Goal: Information Seeking & Learning: Learn about a topic

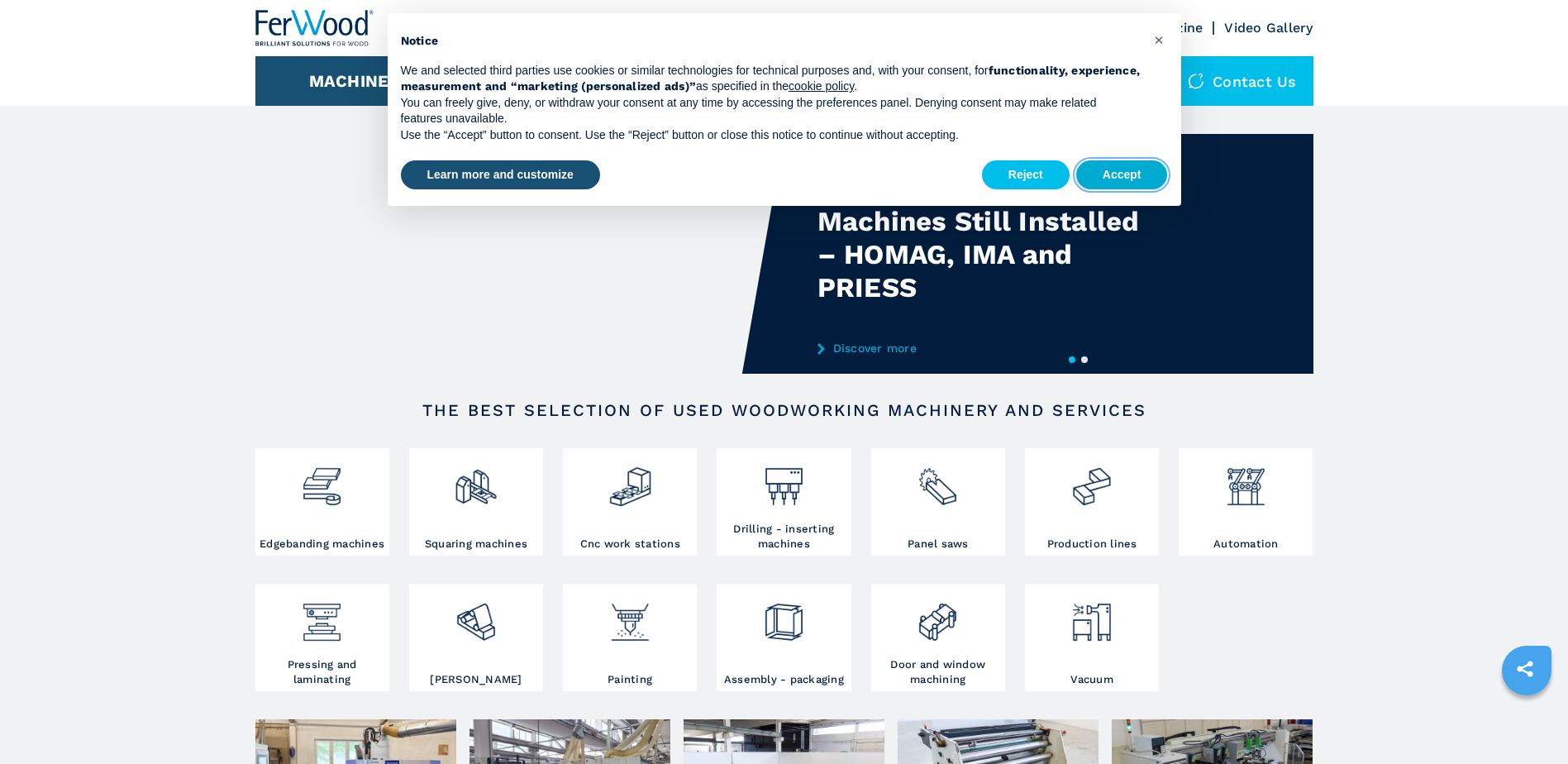
click at [1112, 175] on button "Accept" at bounding box center [1123, 175] width 92 height 30
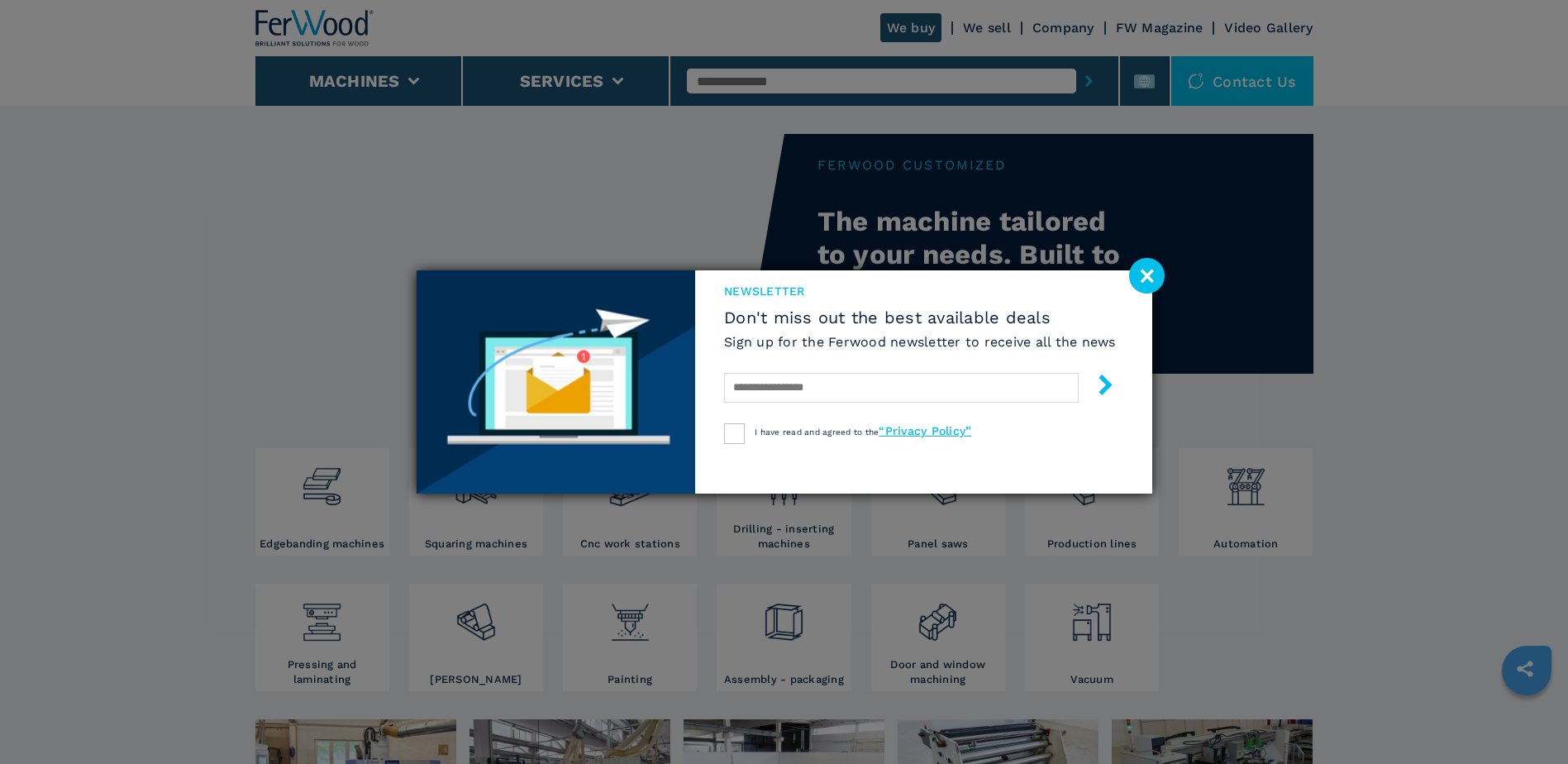
click at [1135, 278] on image at bounding box center [1147, 276] width 36 height 36
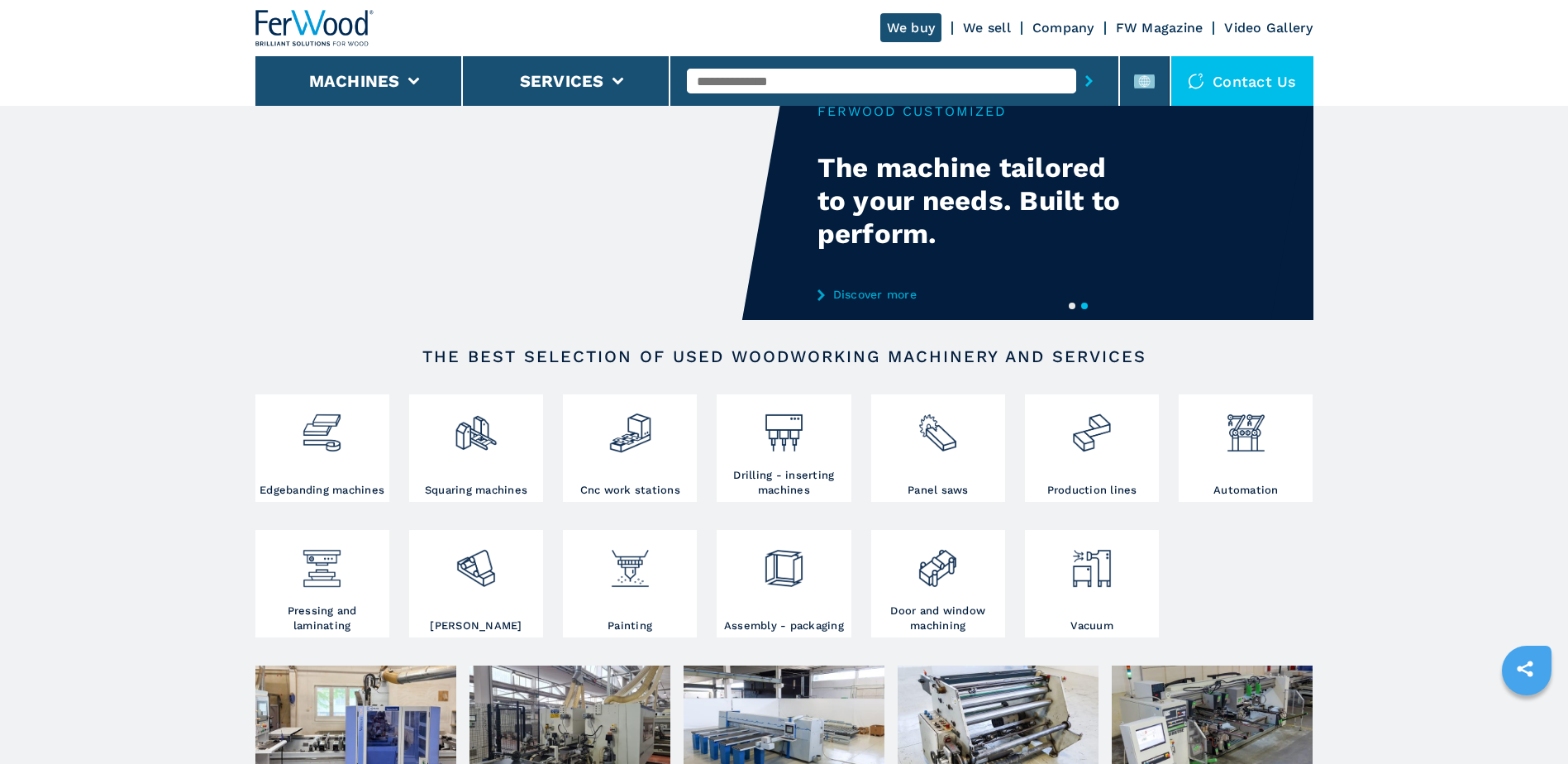
scroll to position [82, 0]
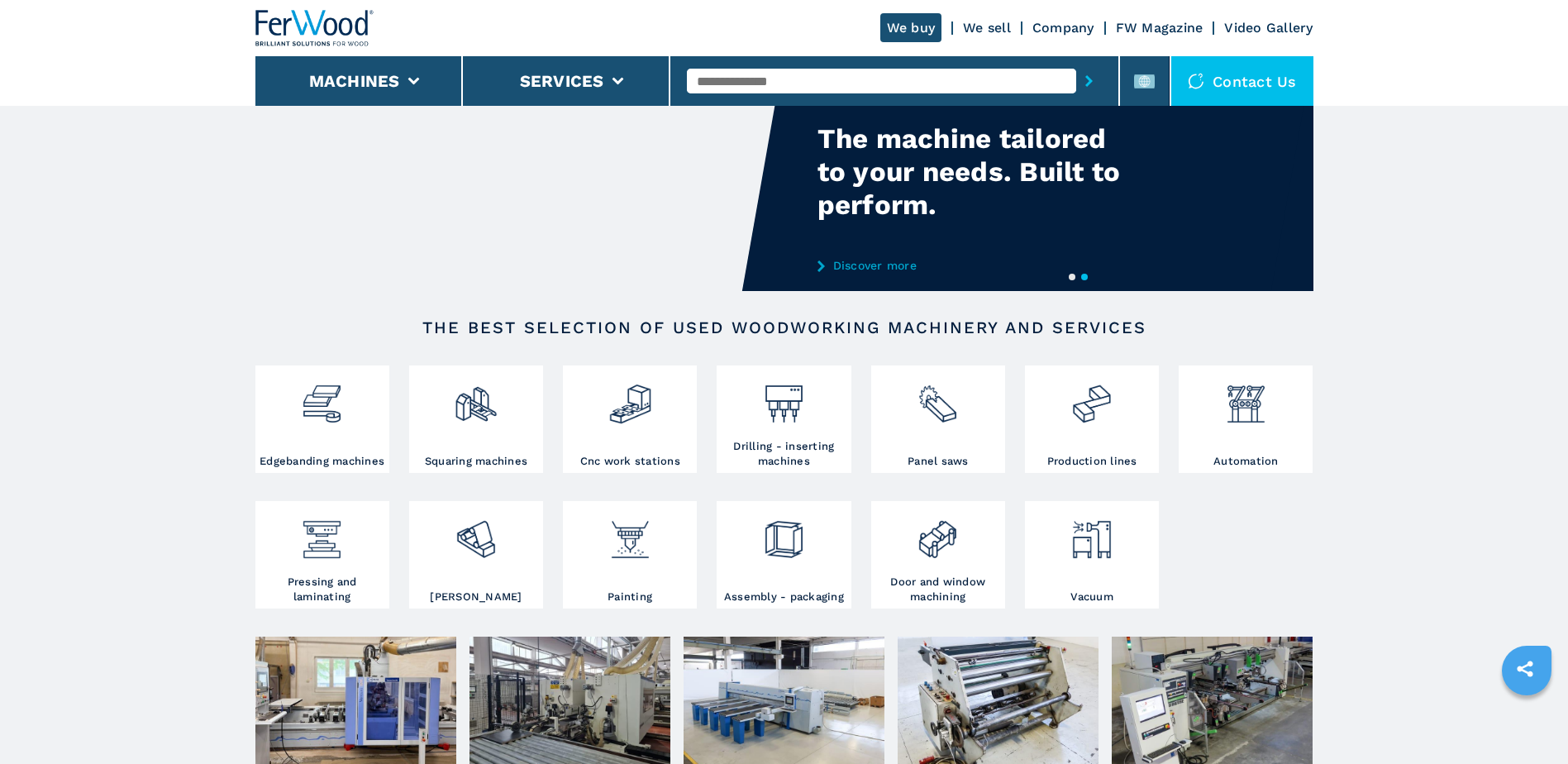
click at [1064, 455] on h3 "Production lines" at bounding box center [1093, 461] width 90 height 15
click at [1084, 414] on img at bounding box center [1091, 397] width 44 height 56
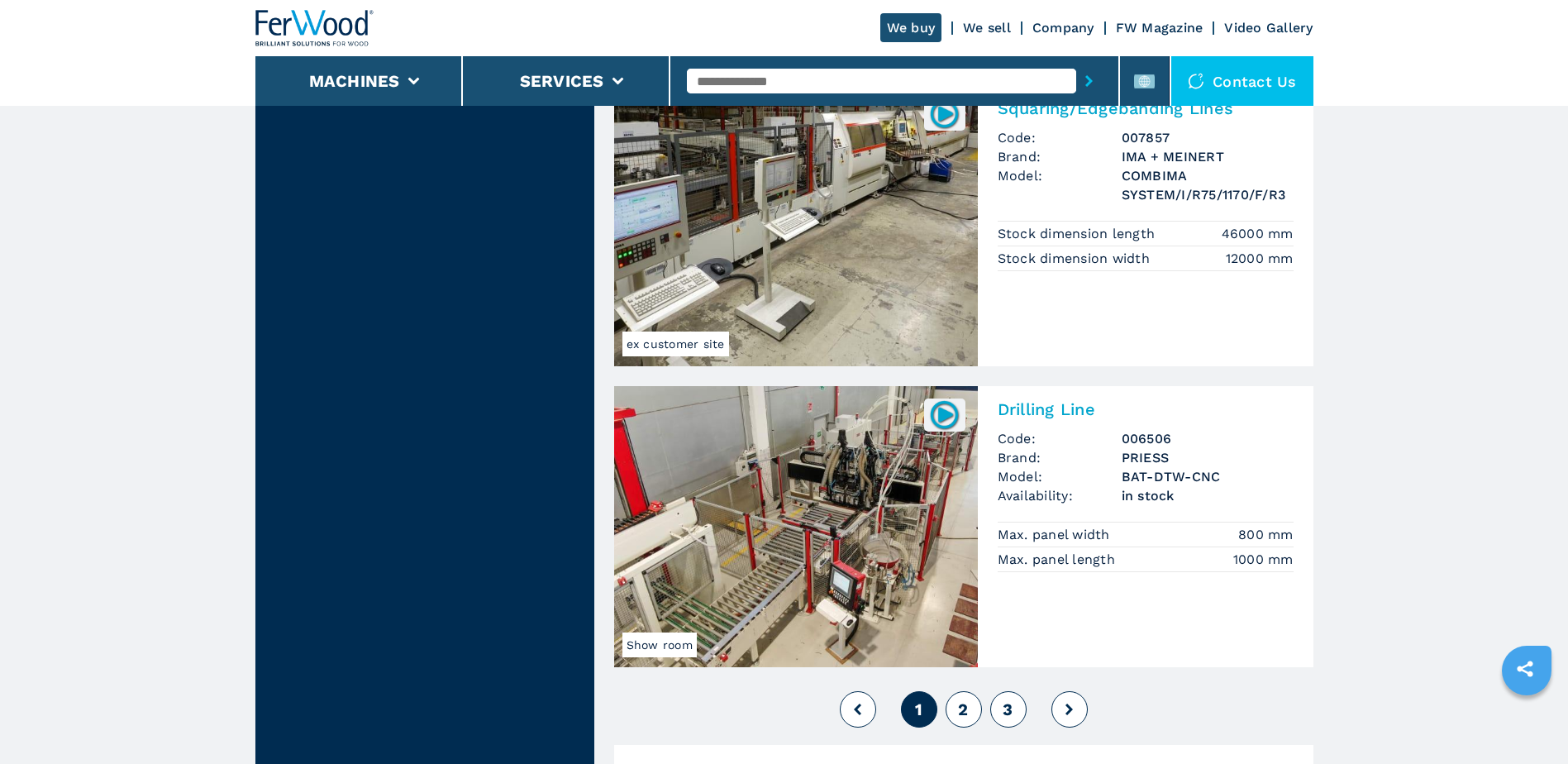
scroll to position [3473, 0]
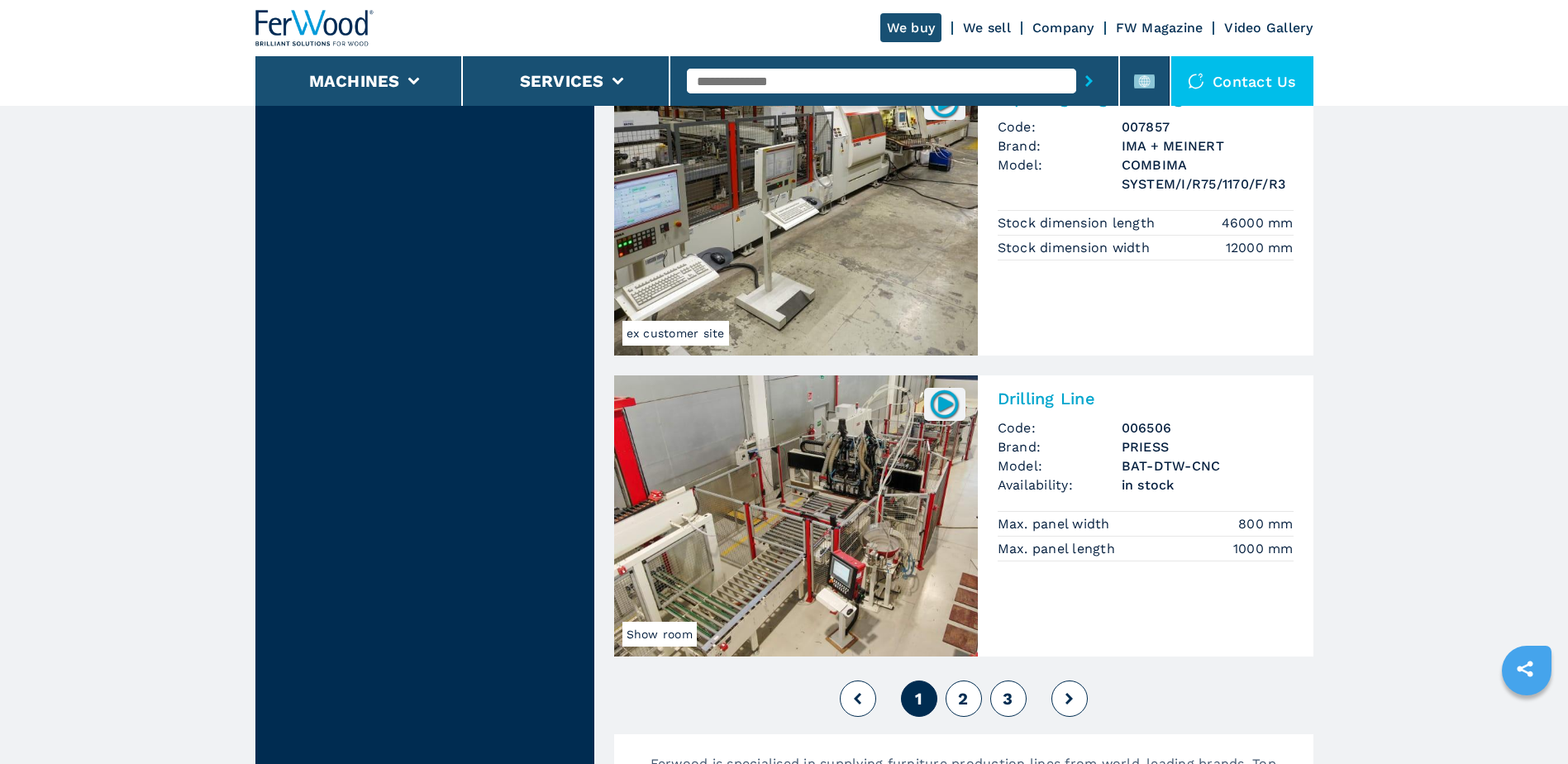
click at [958, 694] on span "2" at bounding box center [963, 698] width 10 height 20
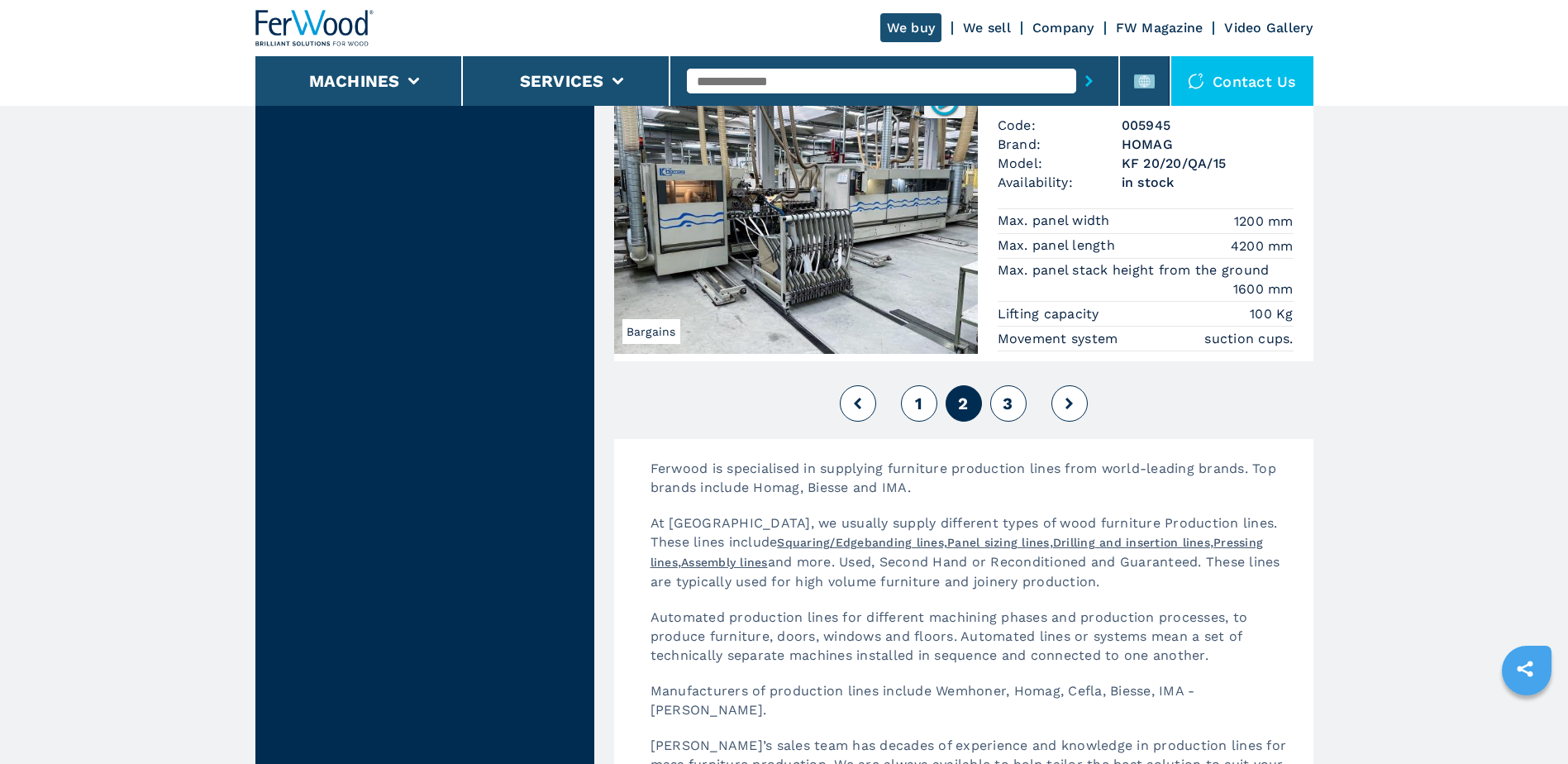
scroll to position [4135, 0]
click at [1014, 394] on button "3" at bounding box center [1008, 402] width 37 height 37
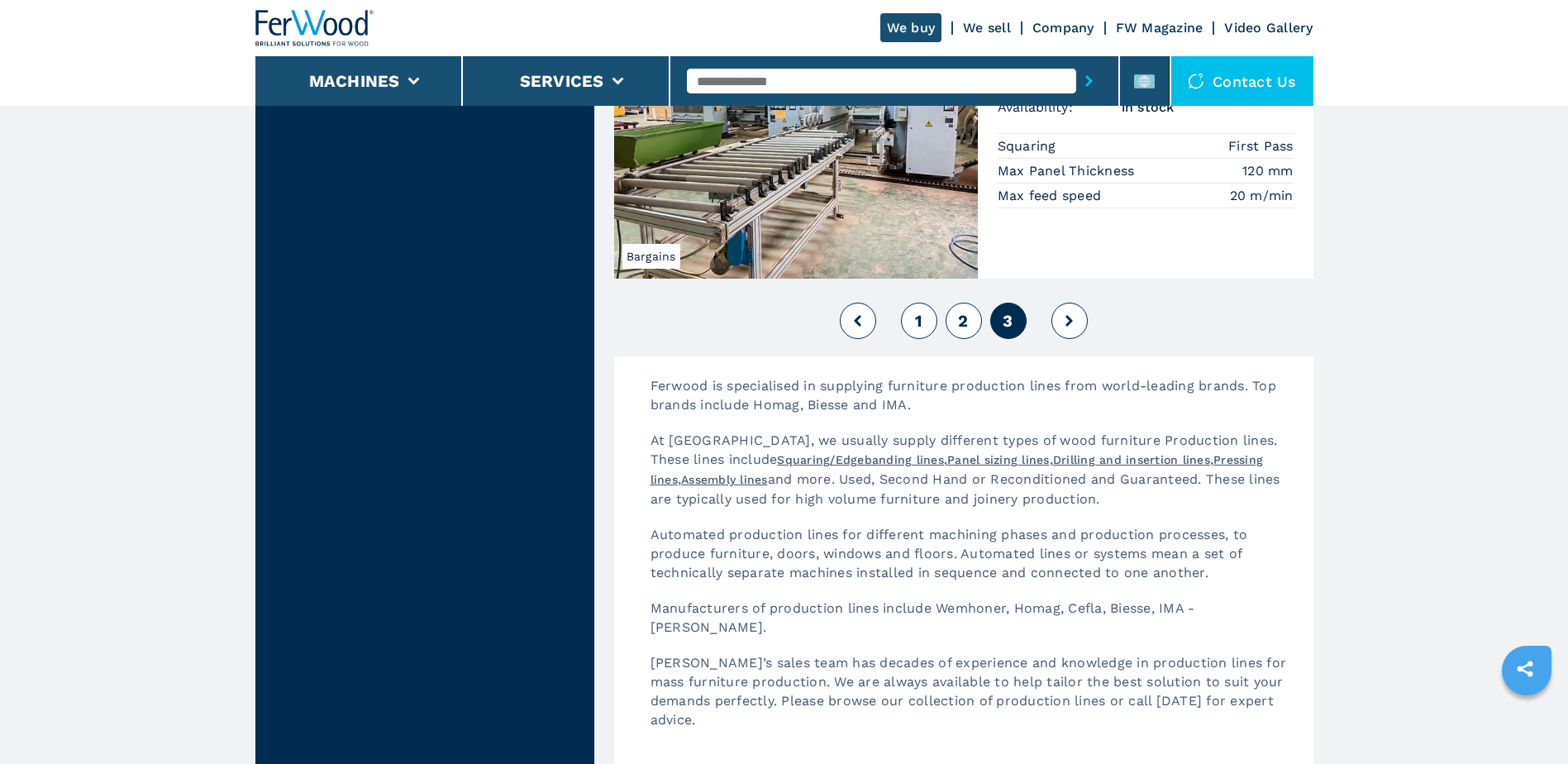
scroll to position [3060, 0]
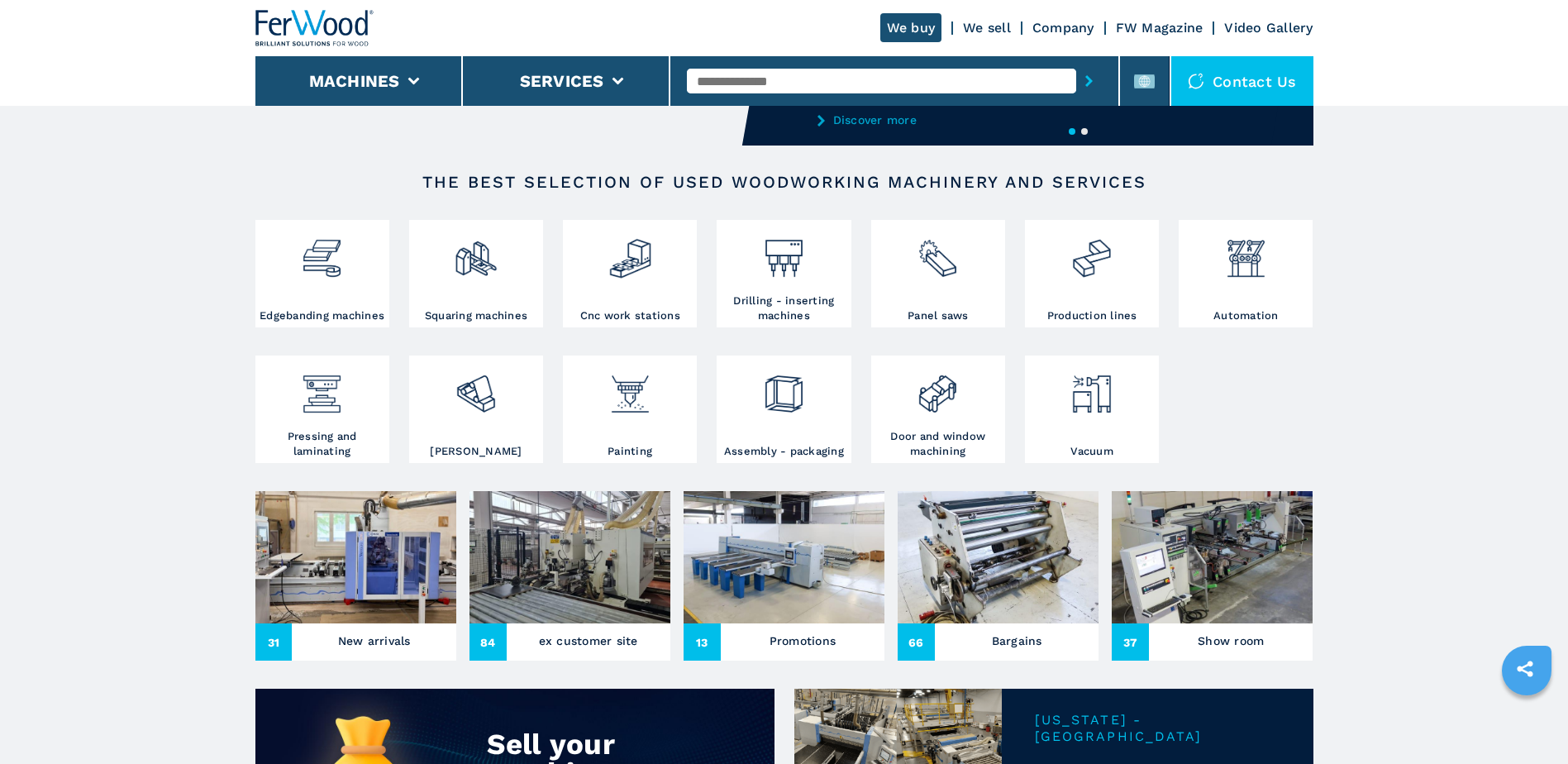
scroll to position [248, 0]
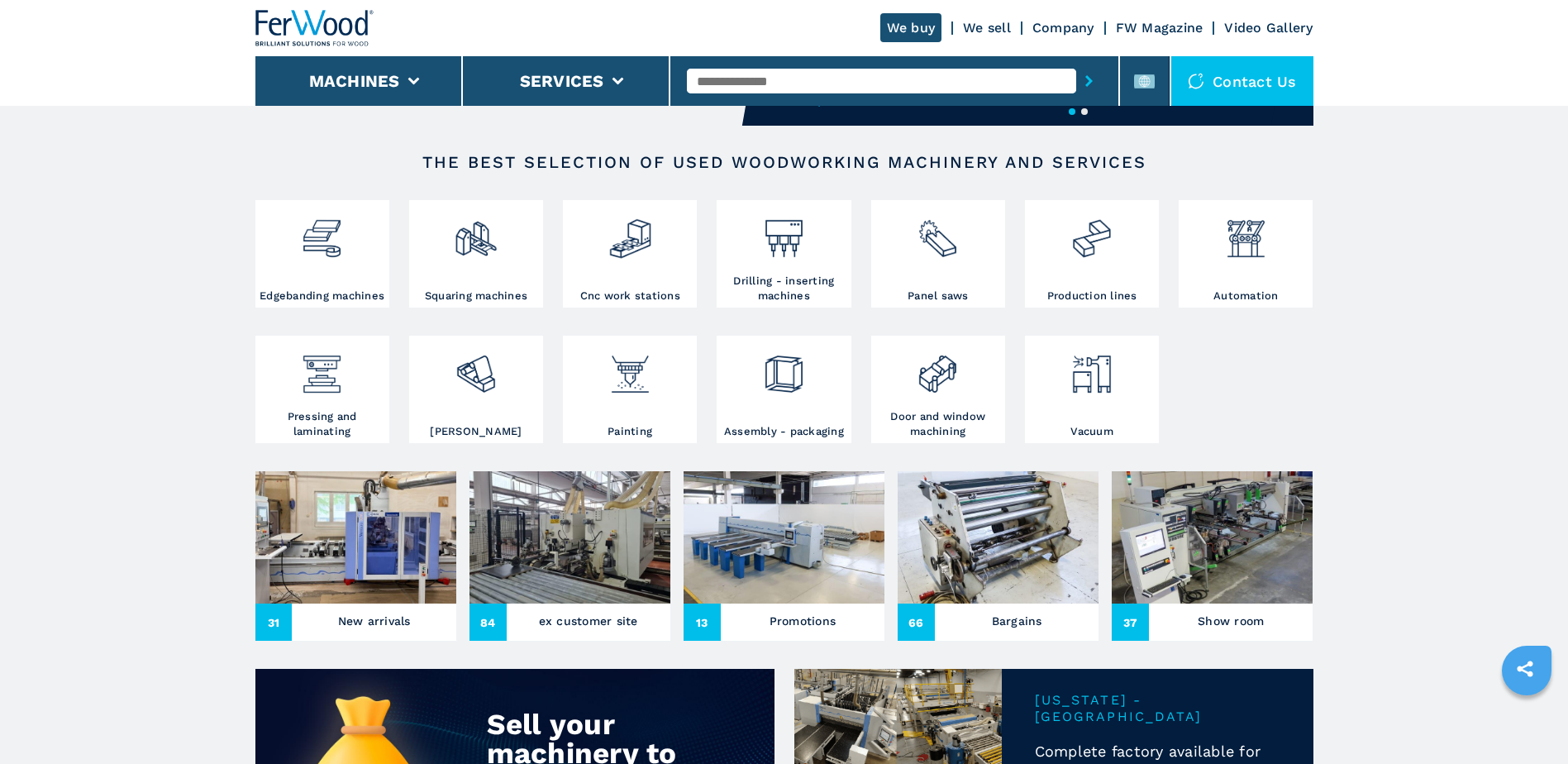
click at [1097, 406] on div at bounding box center [1092, 382] width 126 height 84
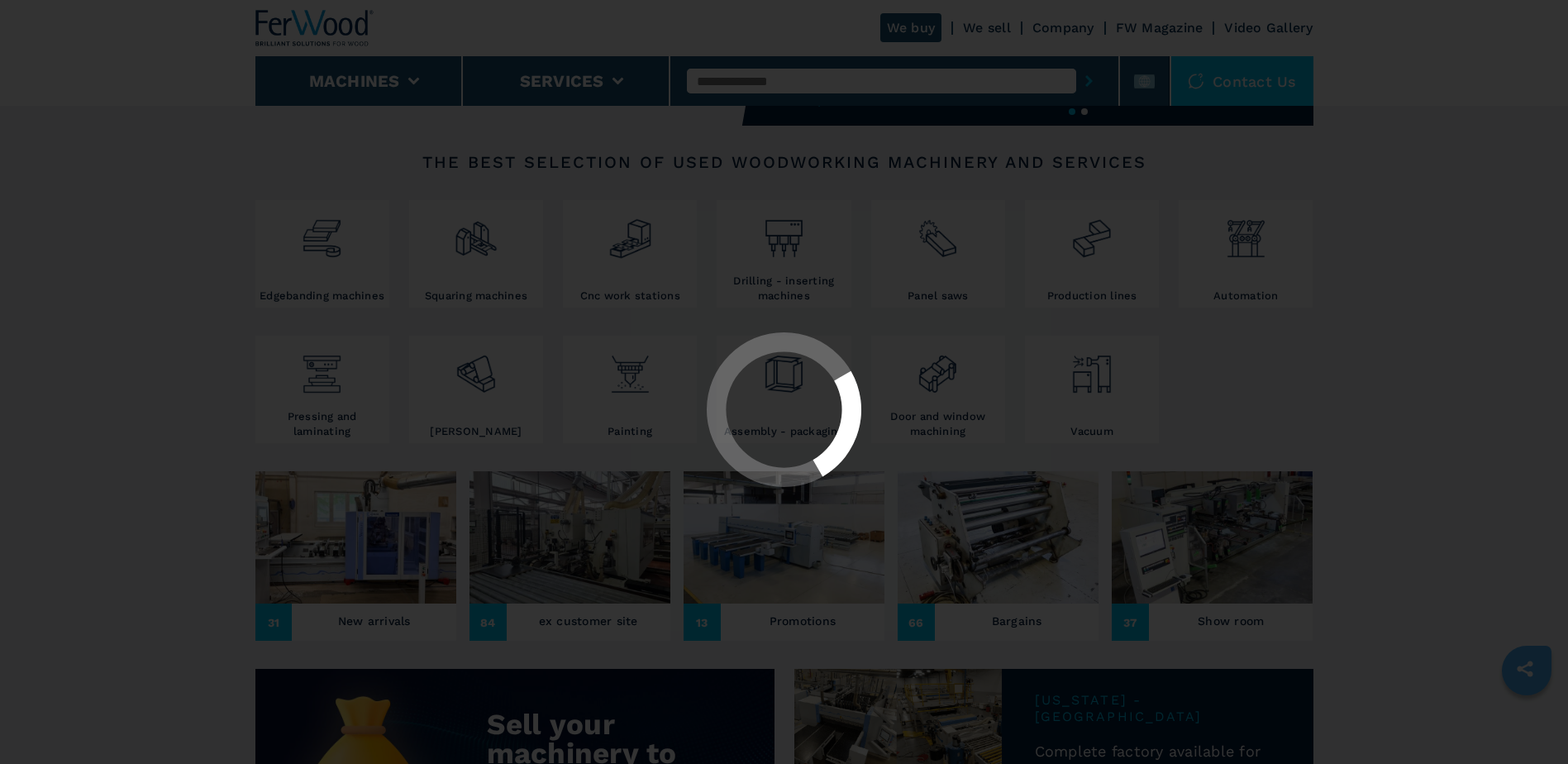
select select "******"
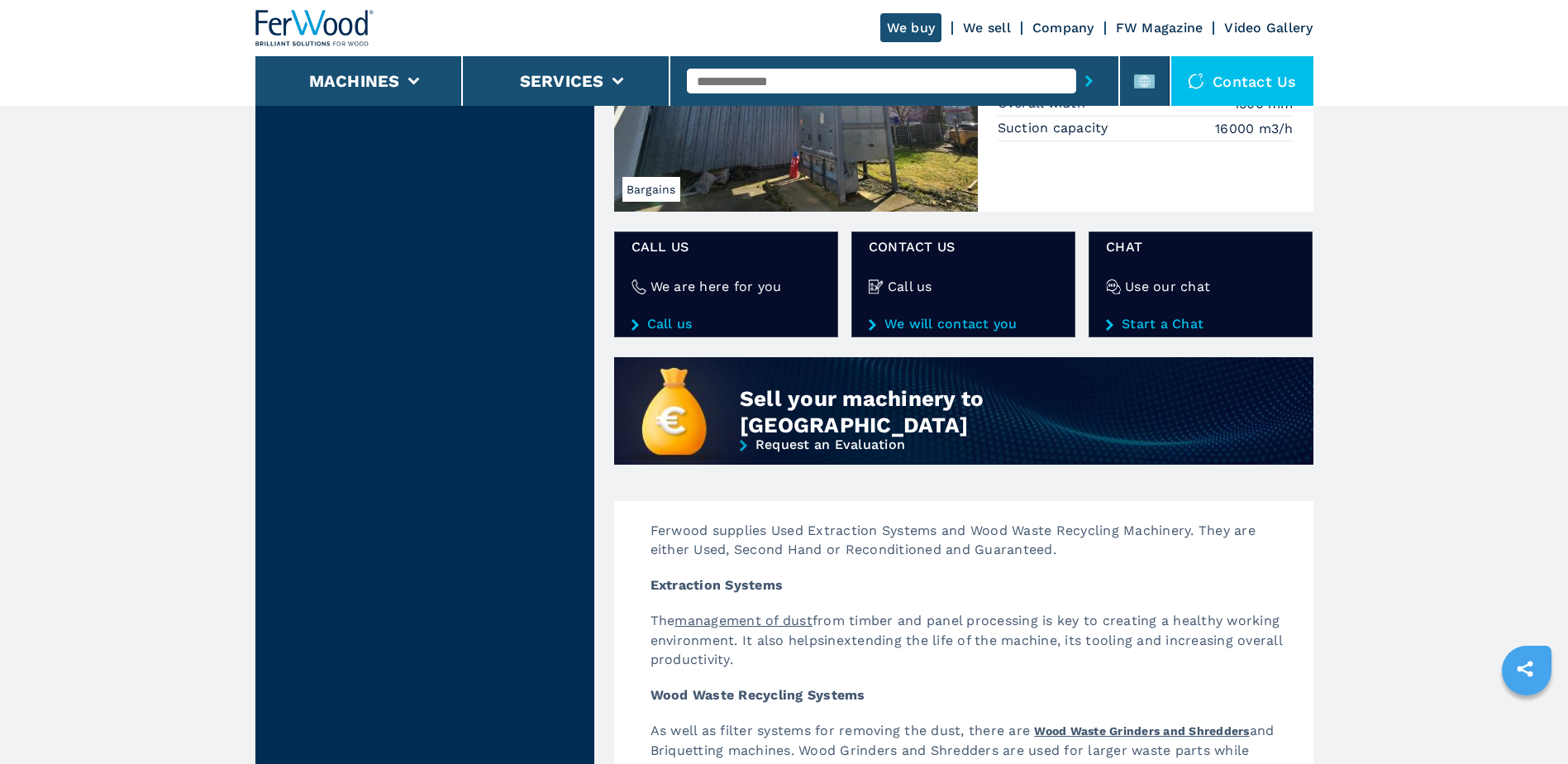
scroll to position [1489, 0]
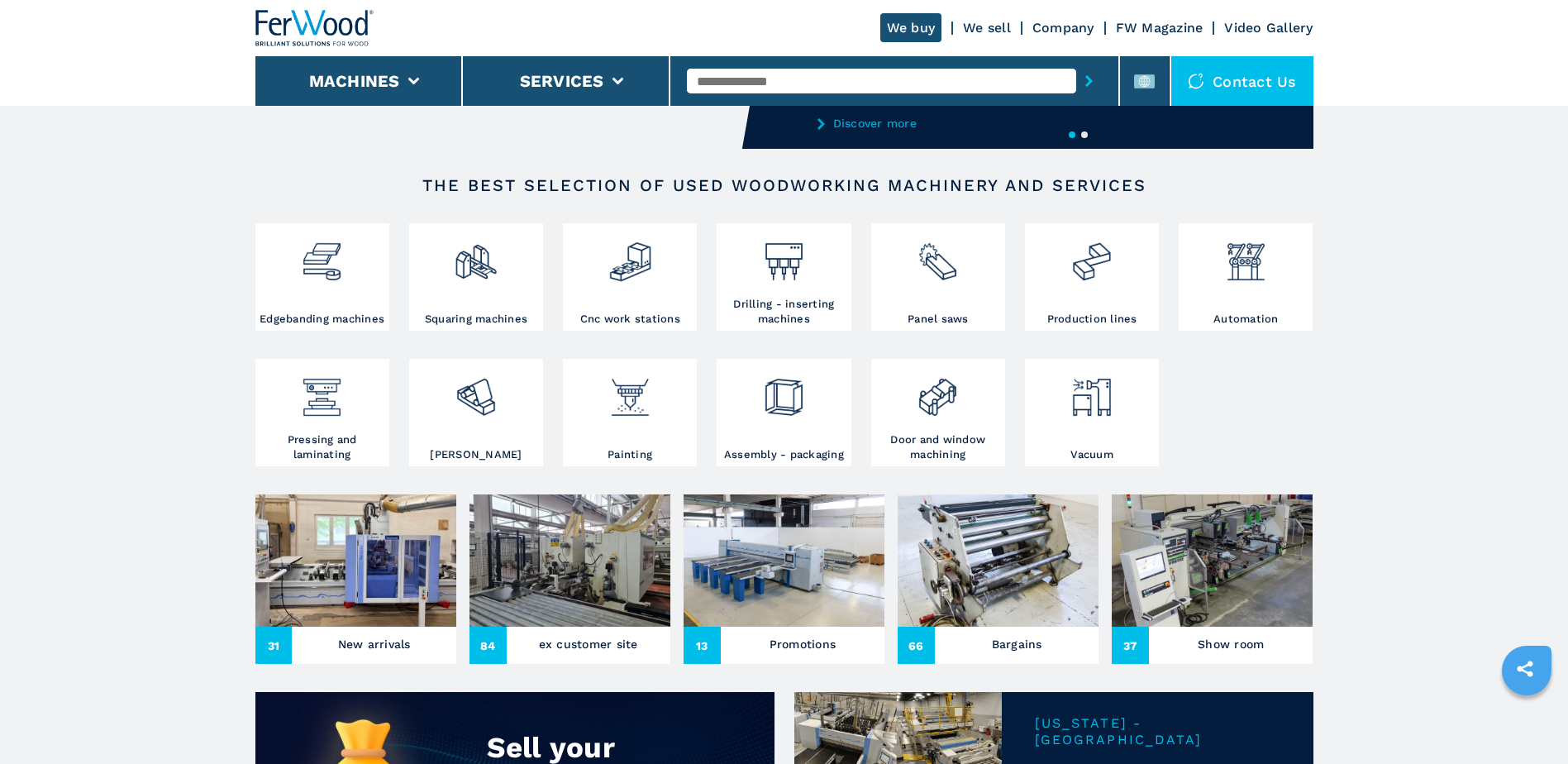
scroll to position [248, 0]
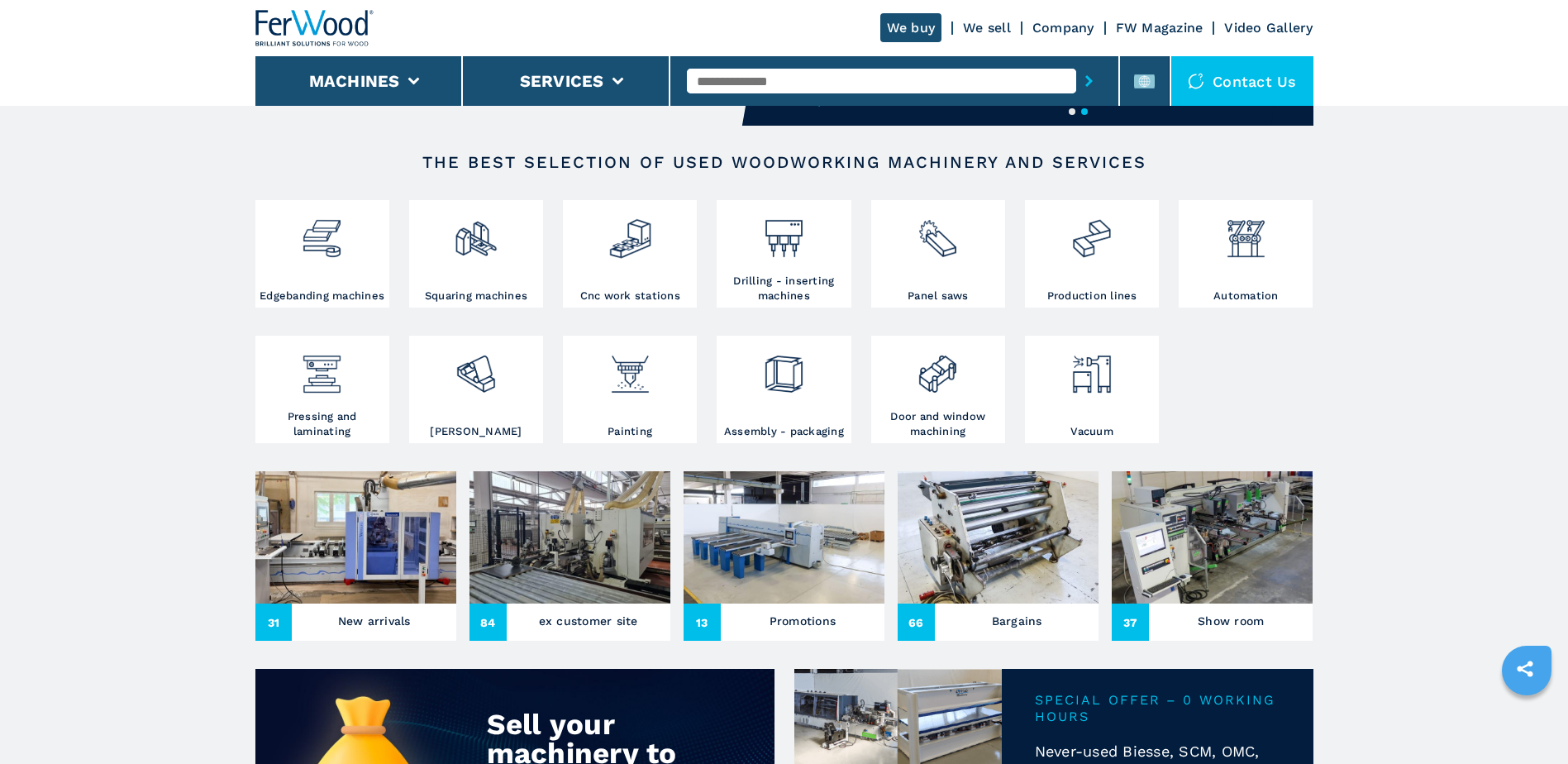
click at [1262, 256] on img at bounding box center [1246, 232] width 44 height 56
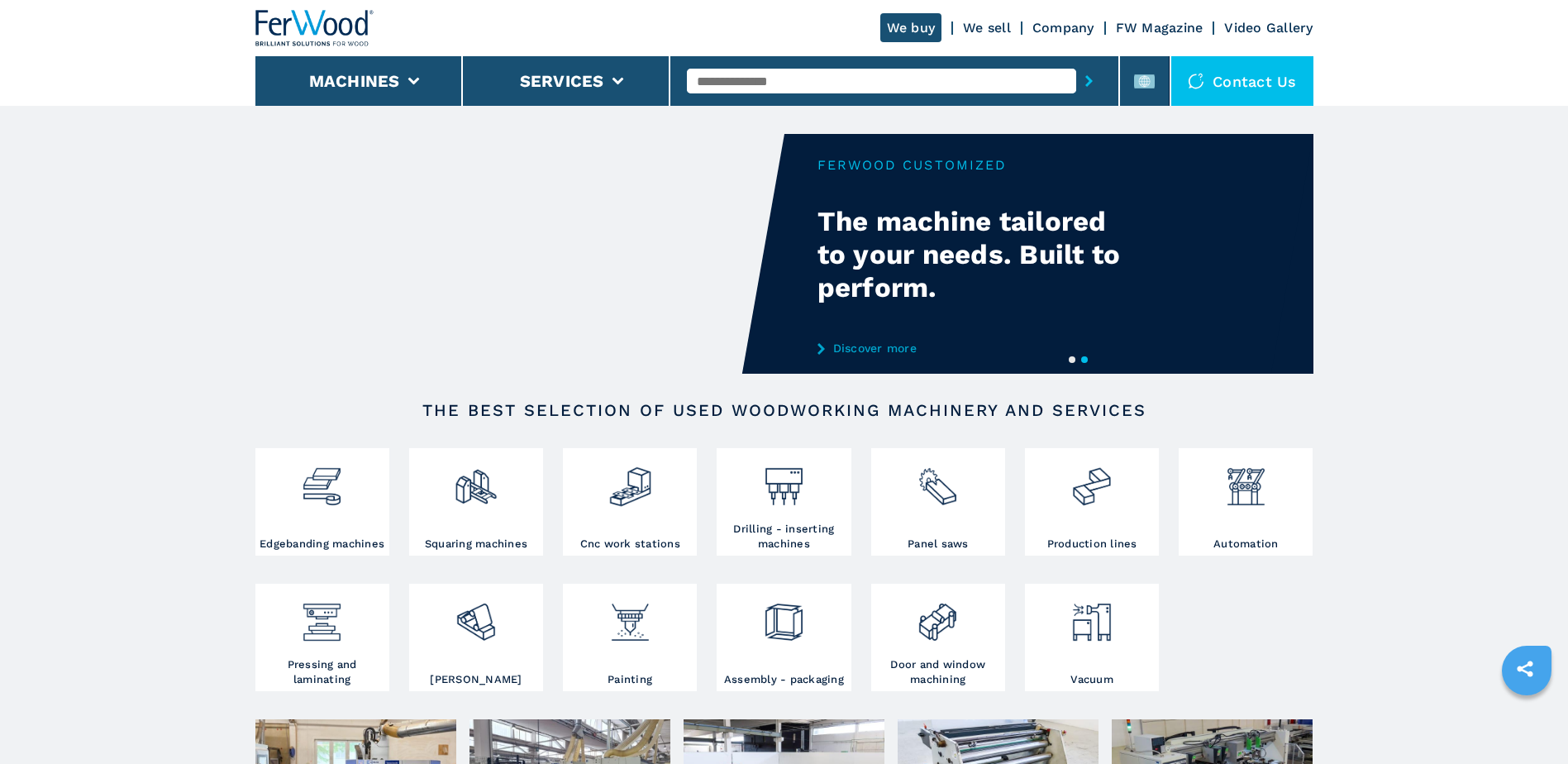
scroll to position [39, 0]
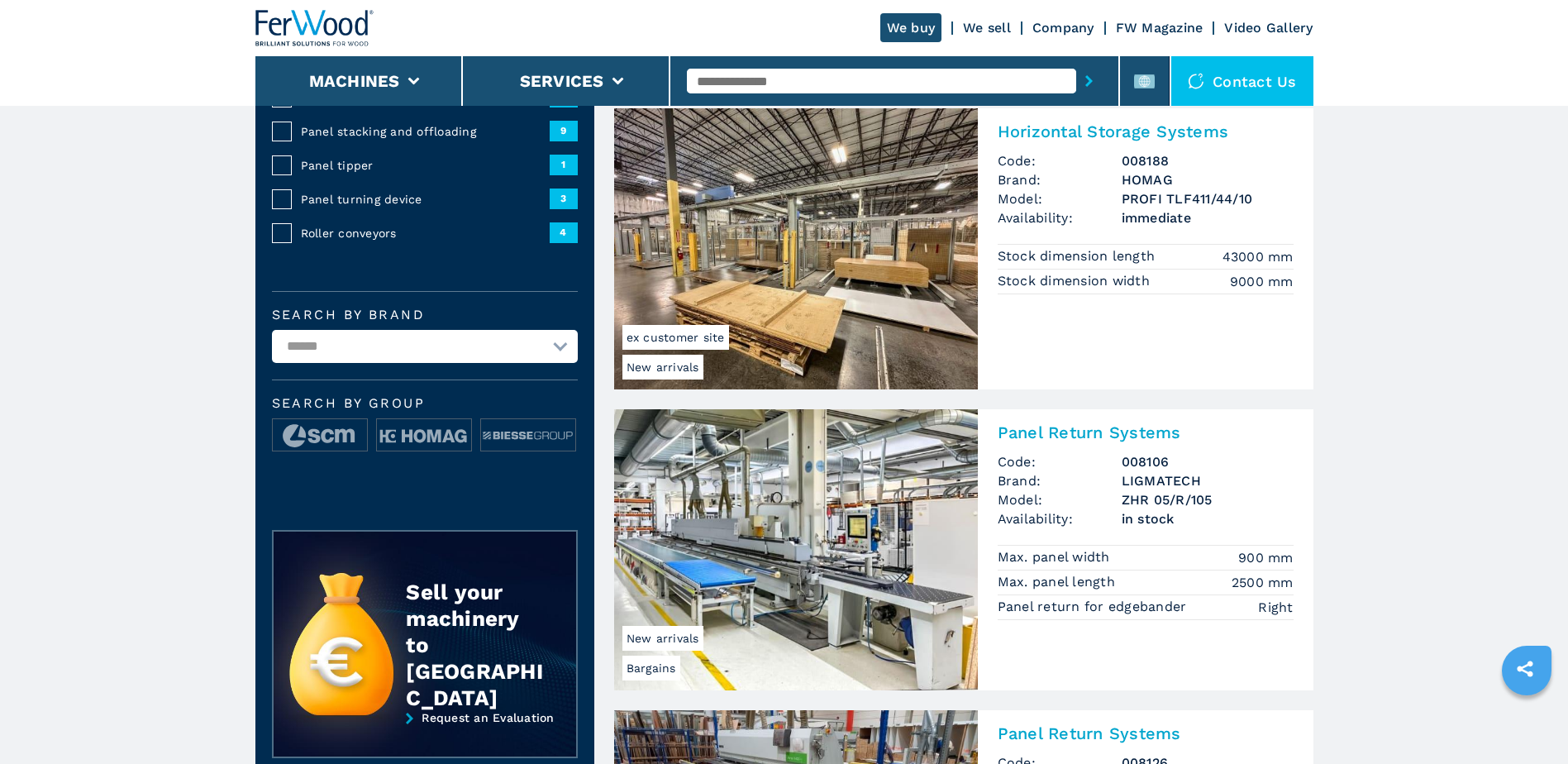
scroll to position [413, 0]
click at [856, 294] on img at bounding box center [796, 248] width 364 height 281
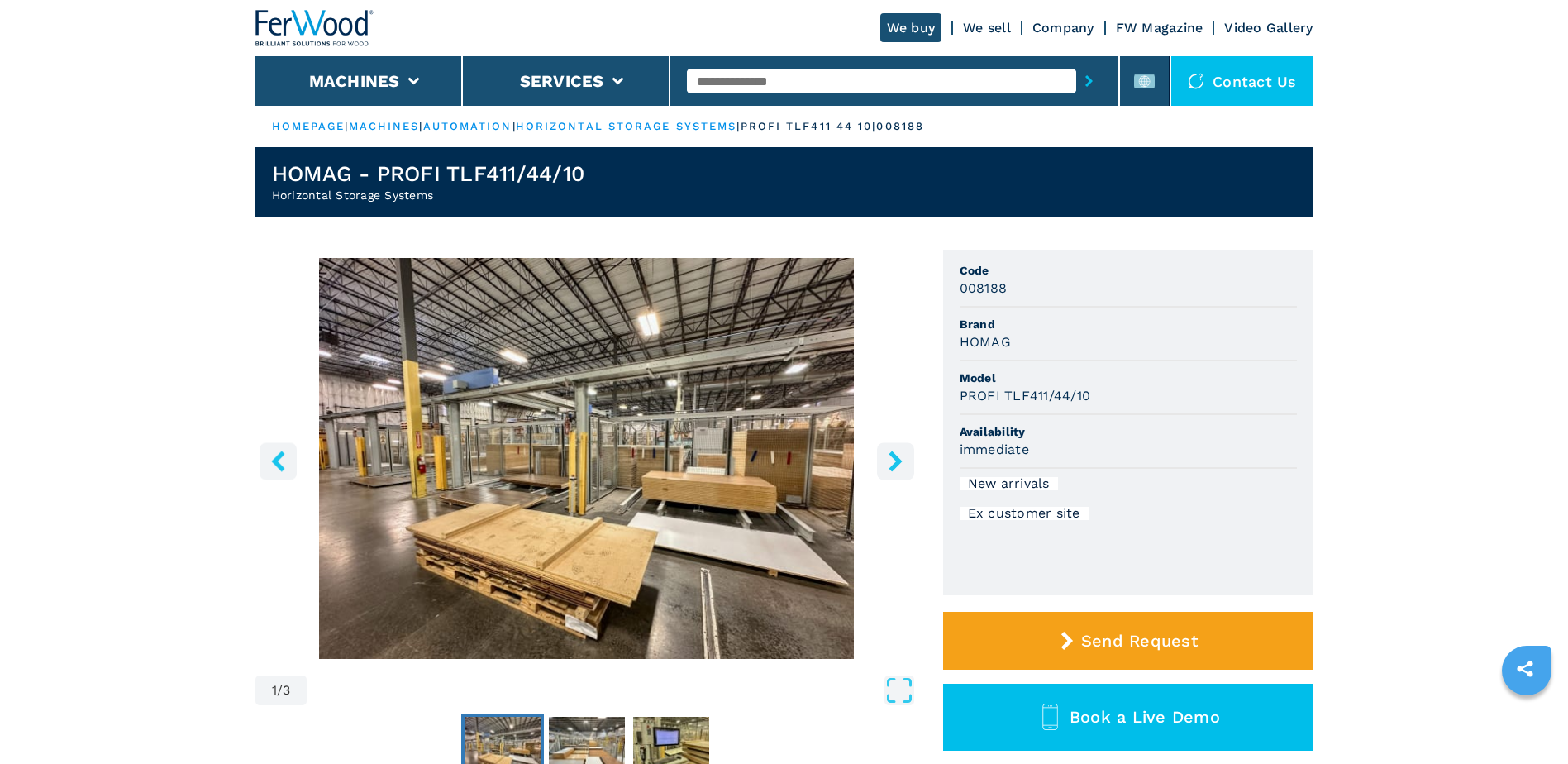
click at [887, 459] on icon "right-button" at bounding box center [896, 461] width 21 height 21
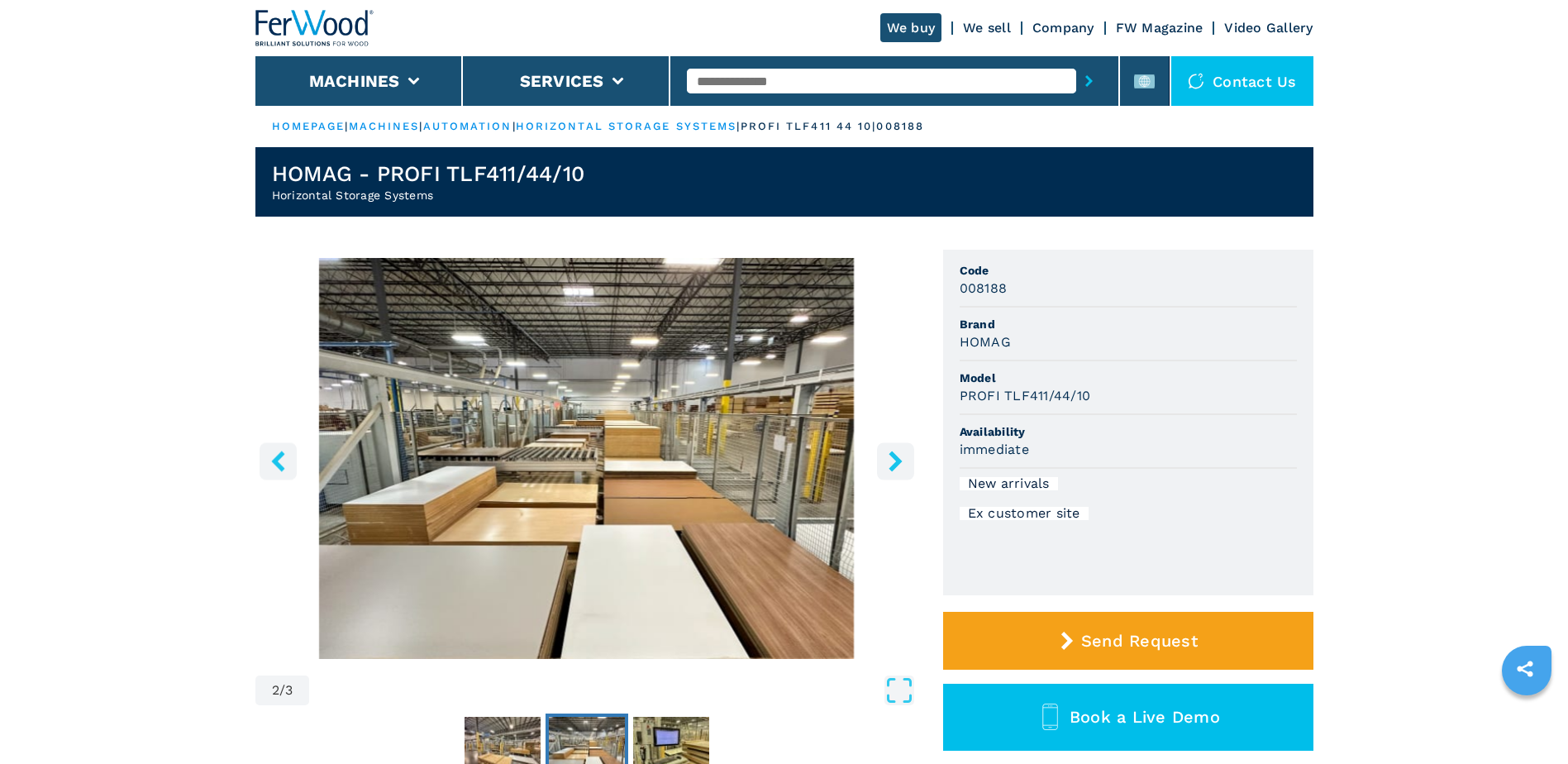
click at [887, 459] on icon "right-button" at bounding box center [896, 461] width 21 height 21
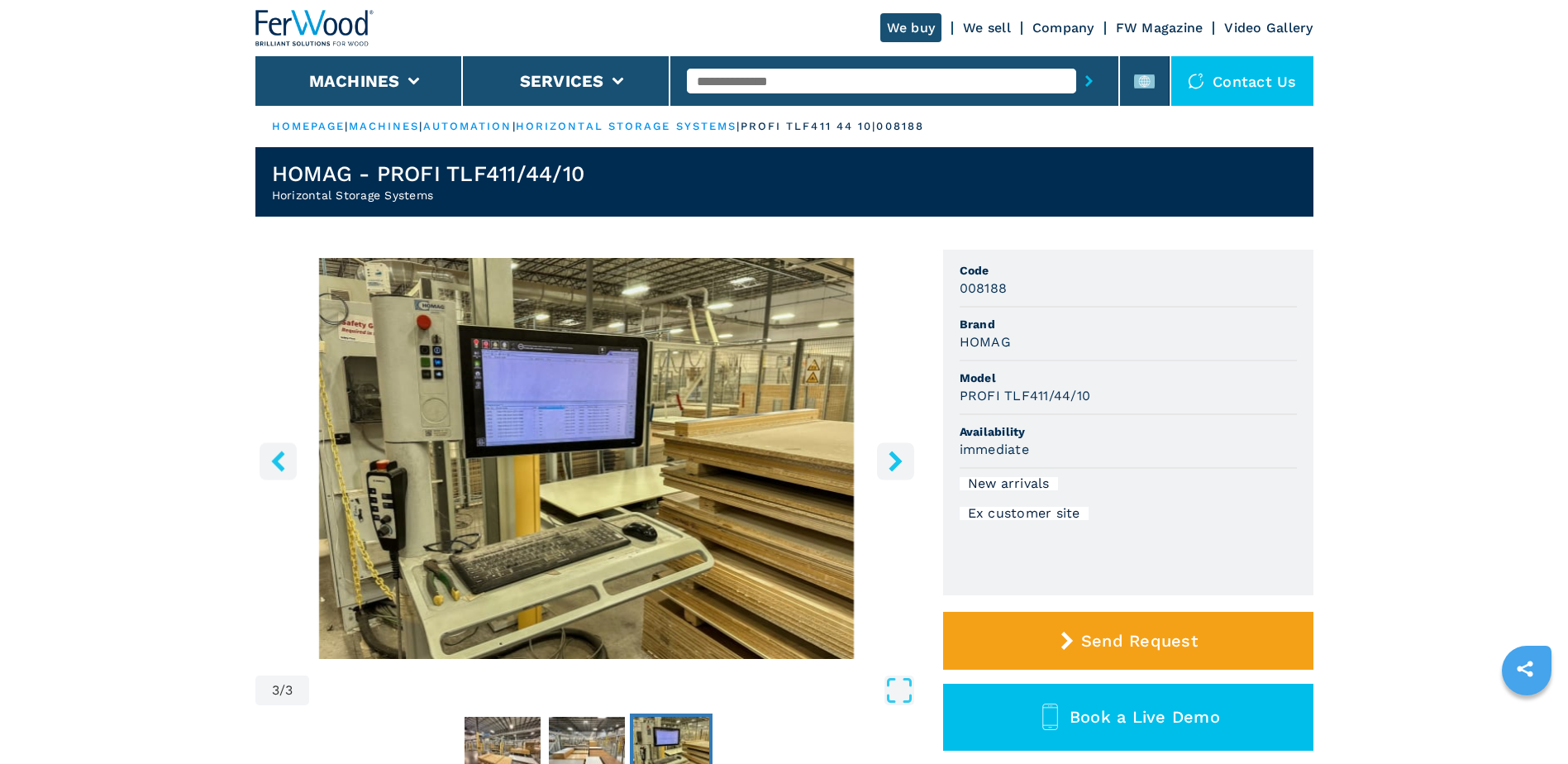
click at [887, 459] on icon "right-button" at bounding box center [896, 461] width 21 height 21
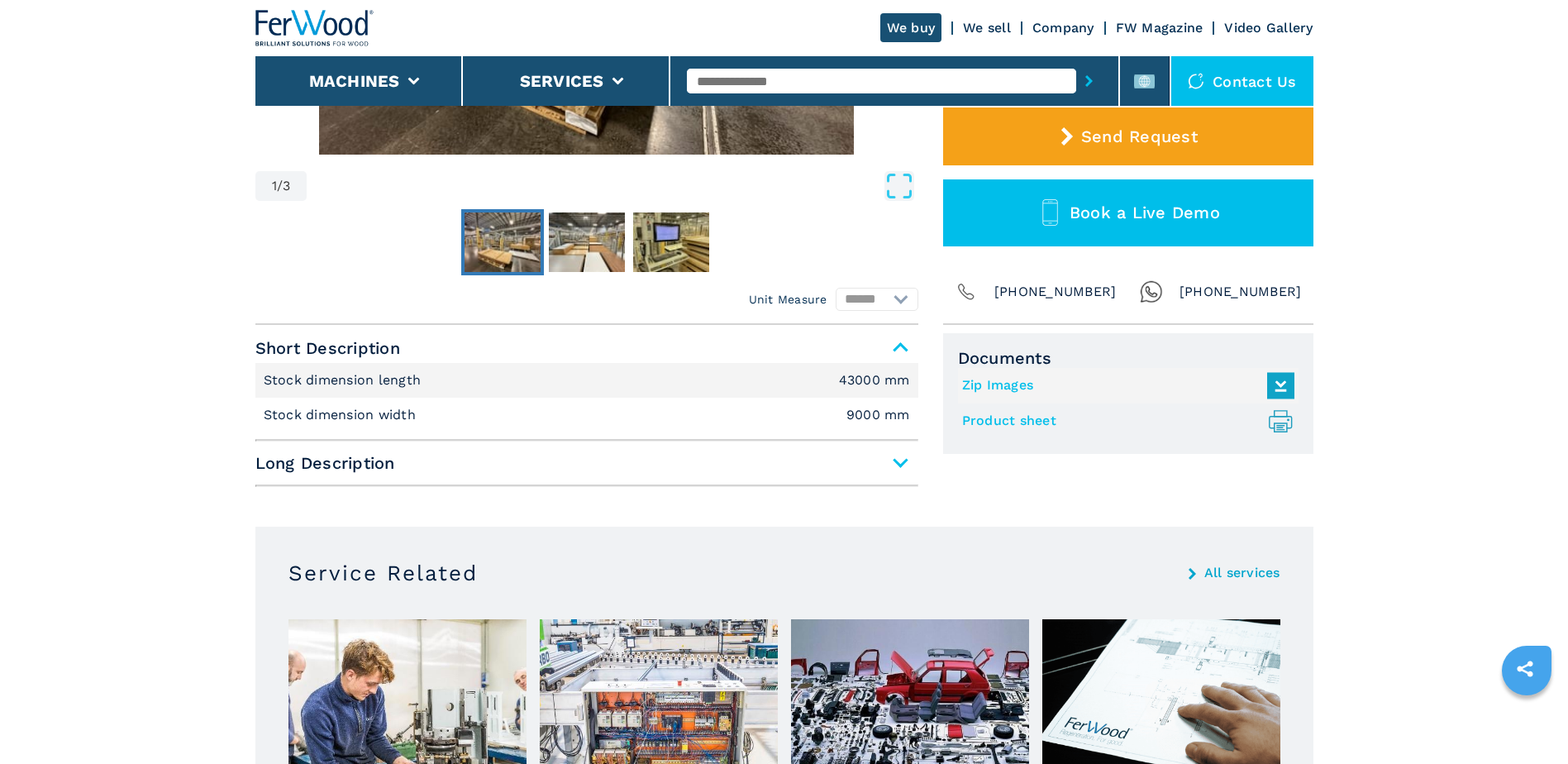
scroll to position [662, 0]
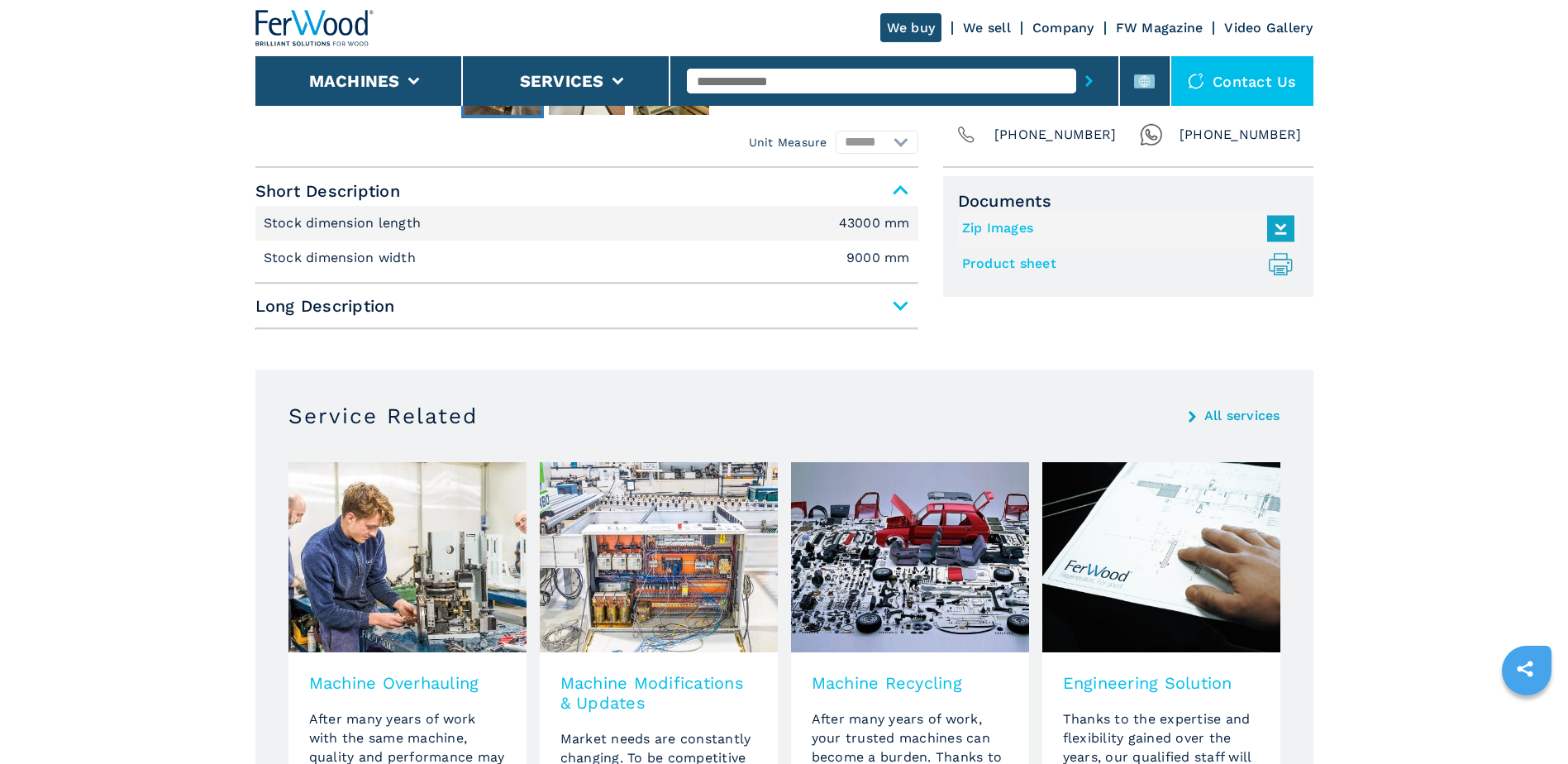
select select "**********"
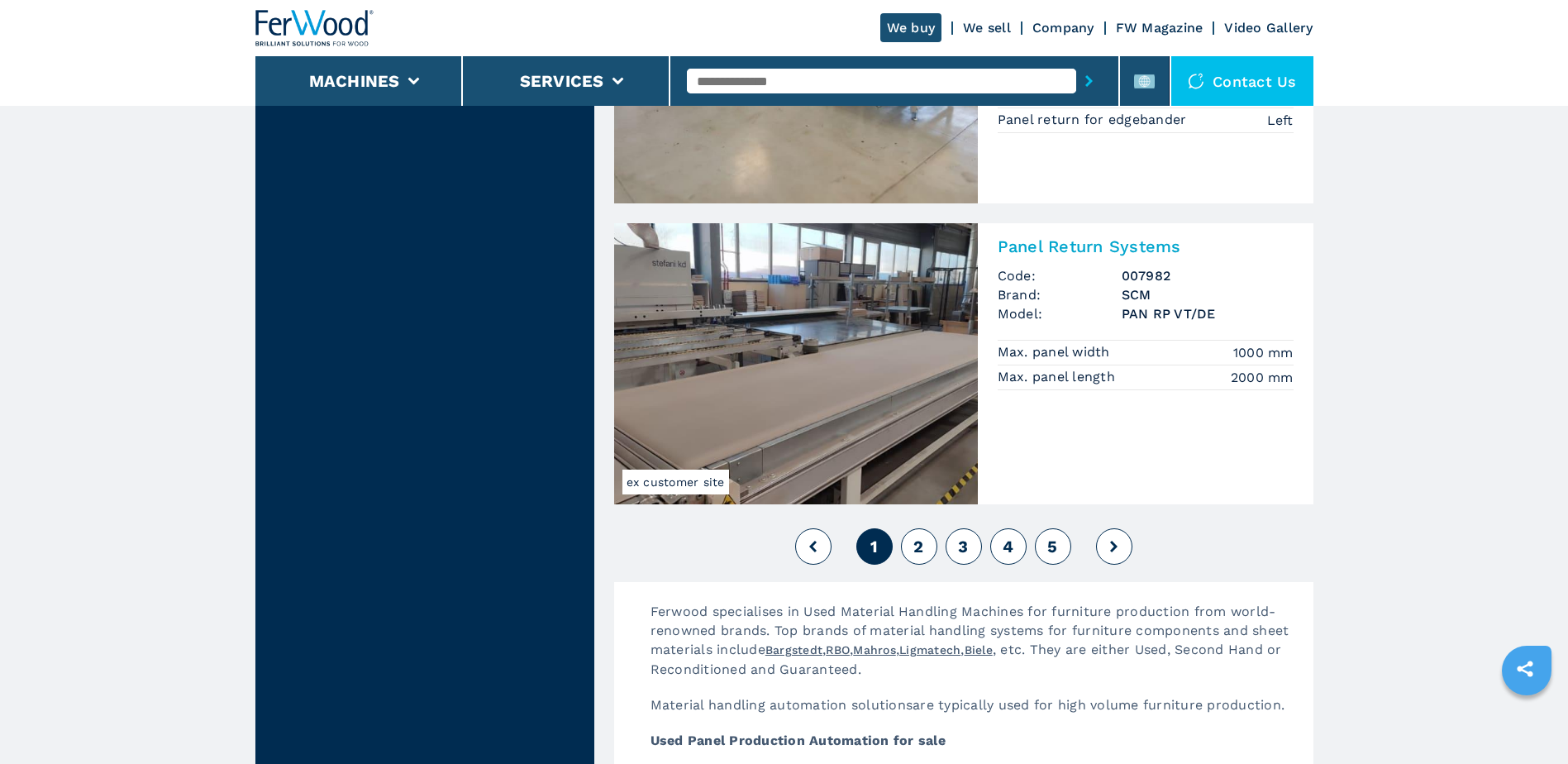
scroll to position [3556, 0]
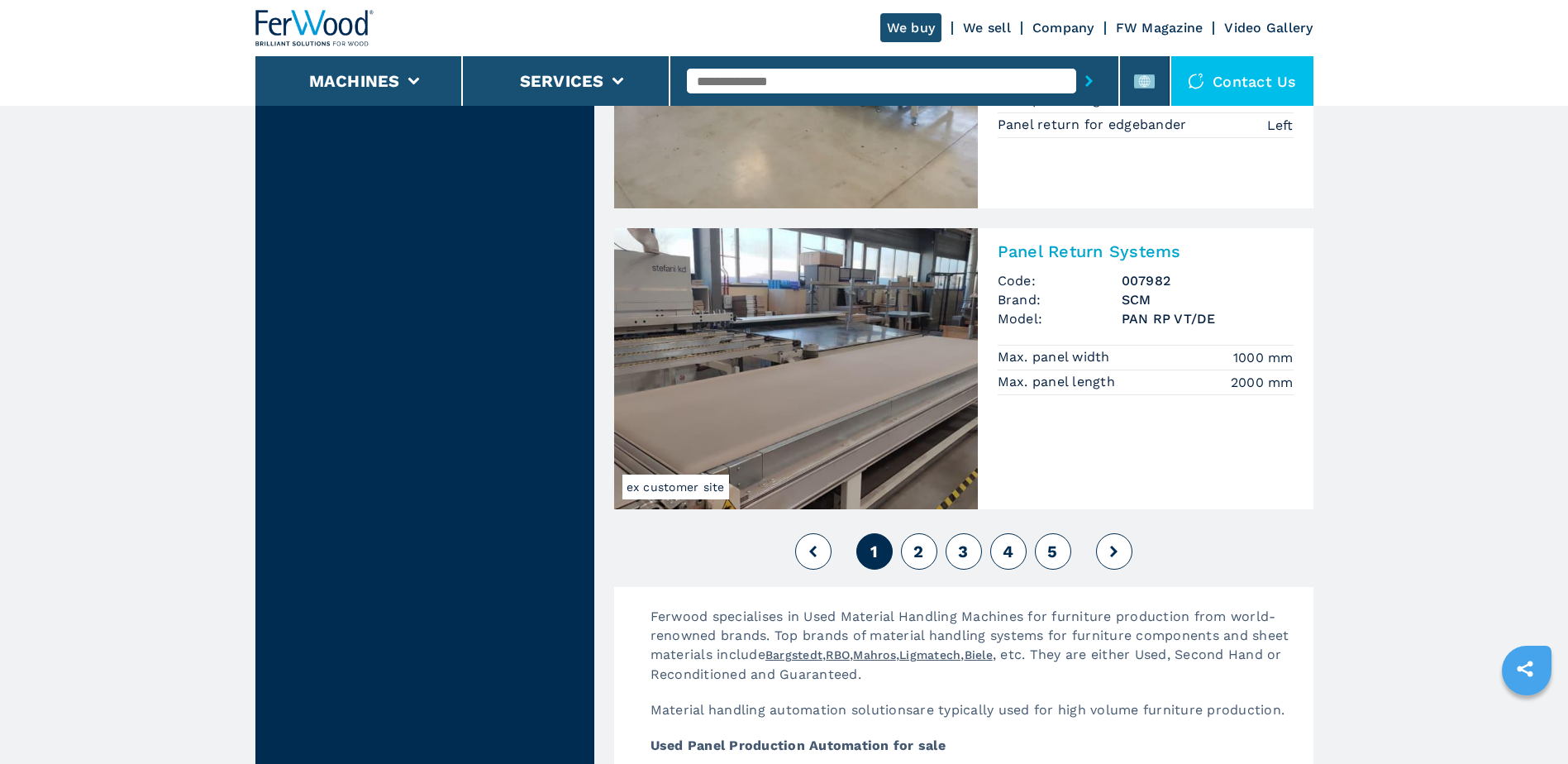
click at [909, 551] on button "2" at bounding box center [919, 551] width 37 height 37
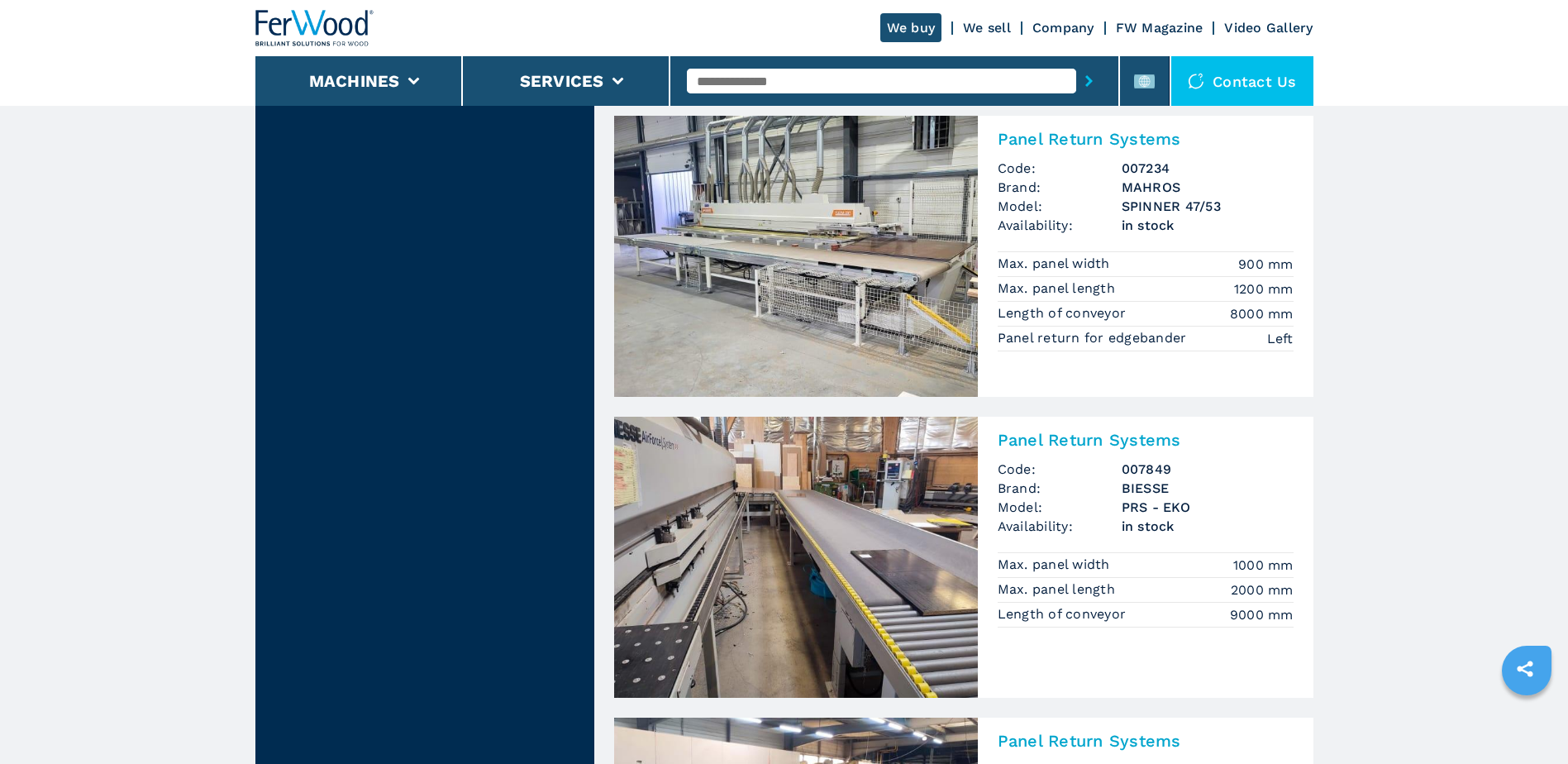
scroll to position [1323, 0]
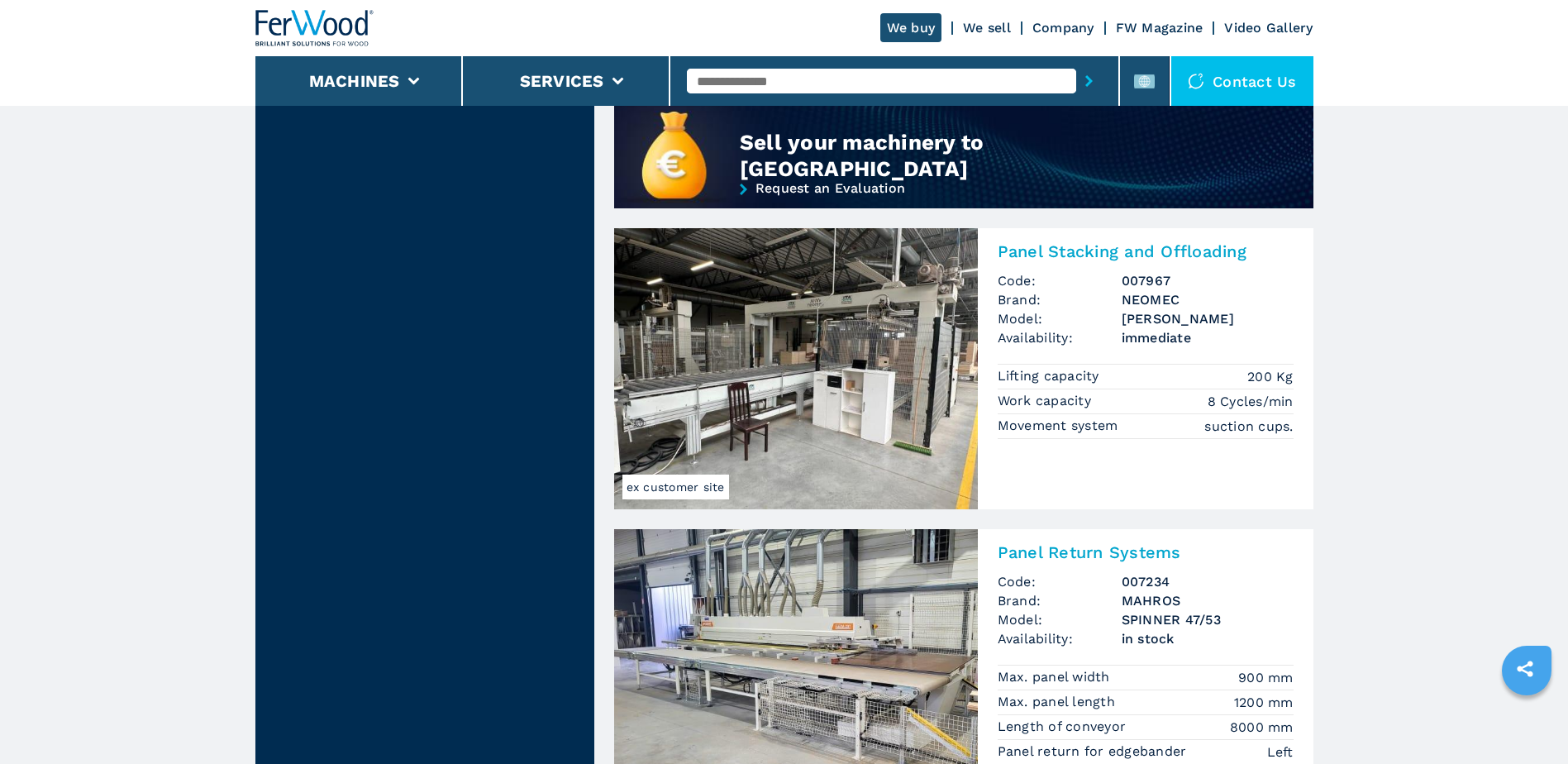
click at [679, 381] on img at bounding box center [796, 368] width 364 height 281
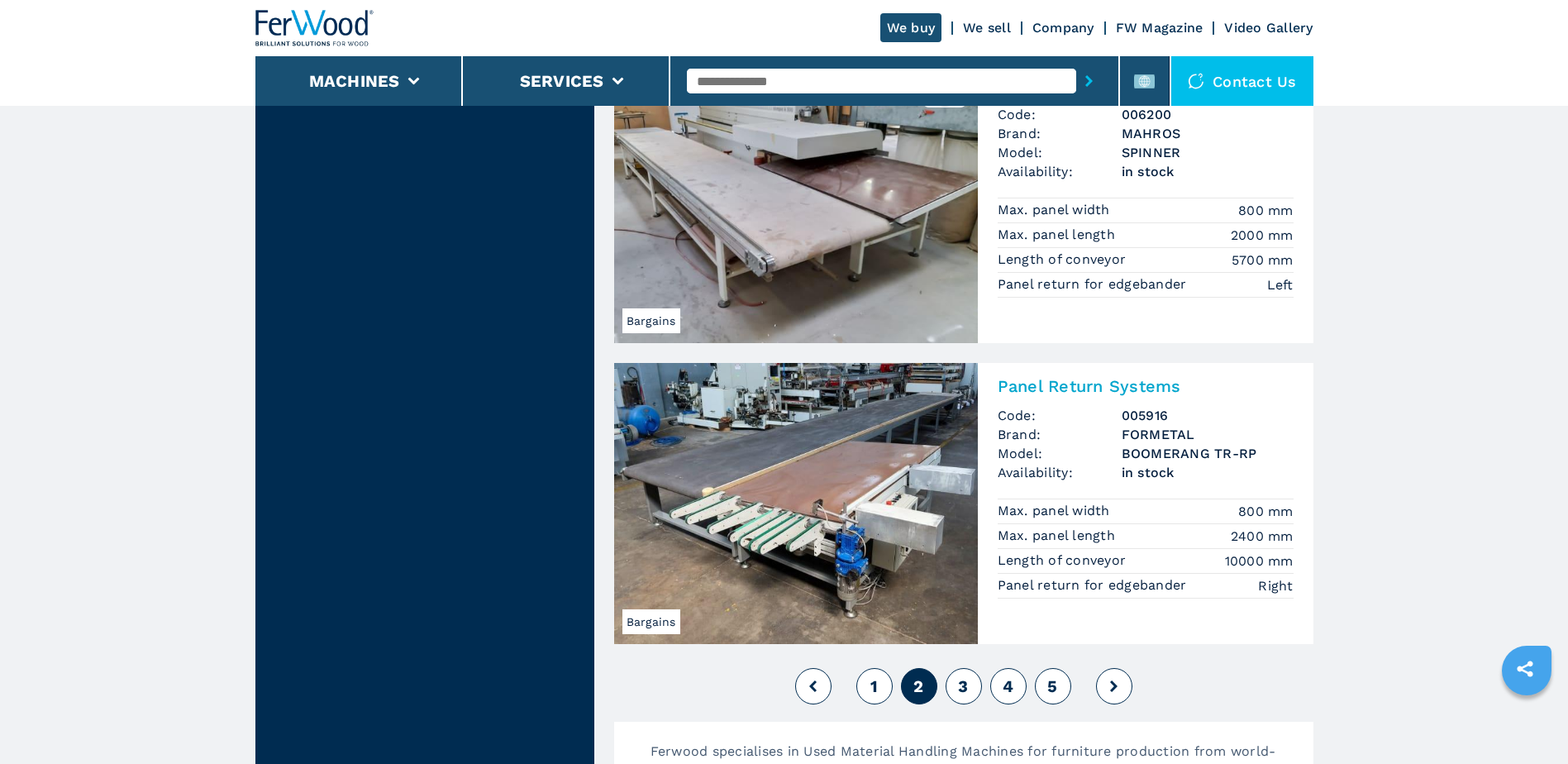
scroll to position [3556, 0]
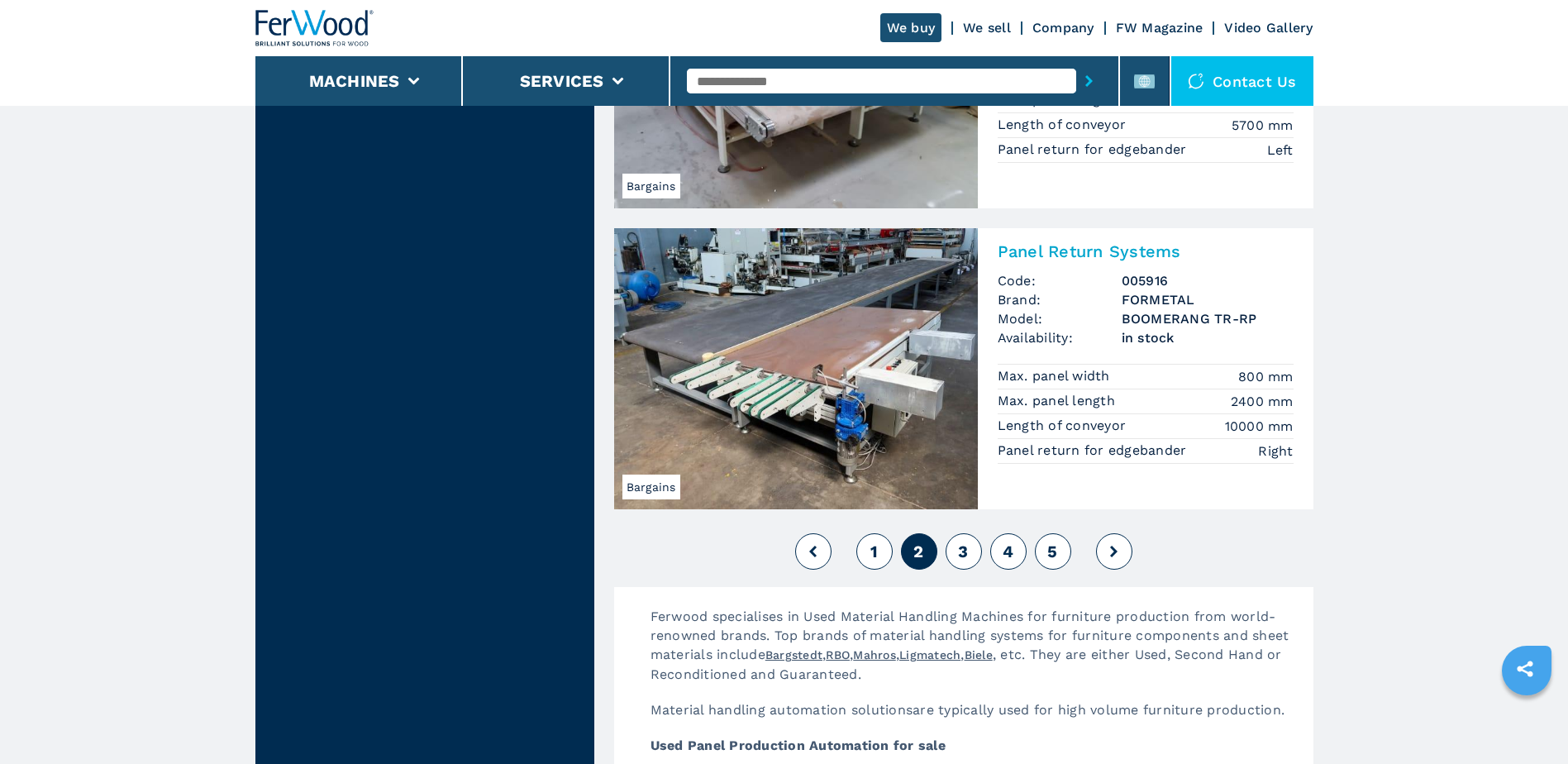
click at [963, 555] on span "3" at bounding box center [963, 551] width 10 height 20
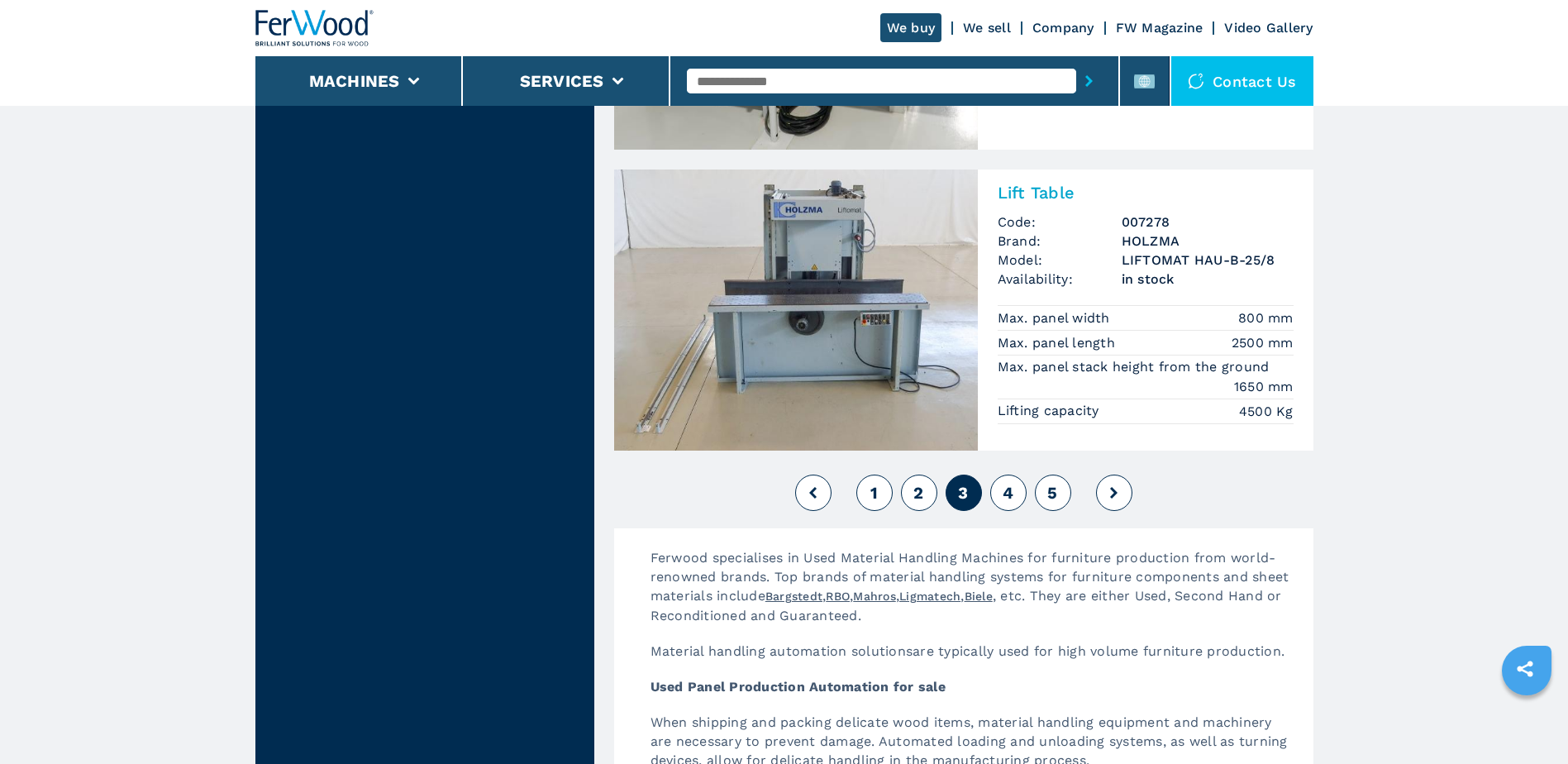
scroll to position [3638, 0]
click at [1007, 497] on span "4" at bounding box center [1008, 491] width 10 height 20
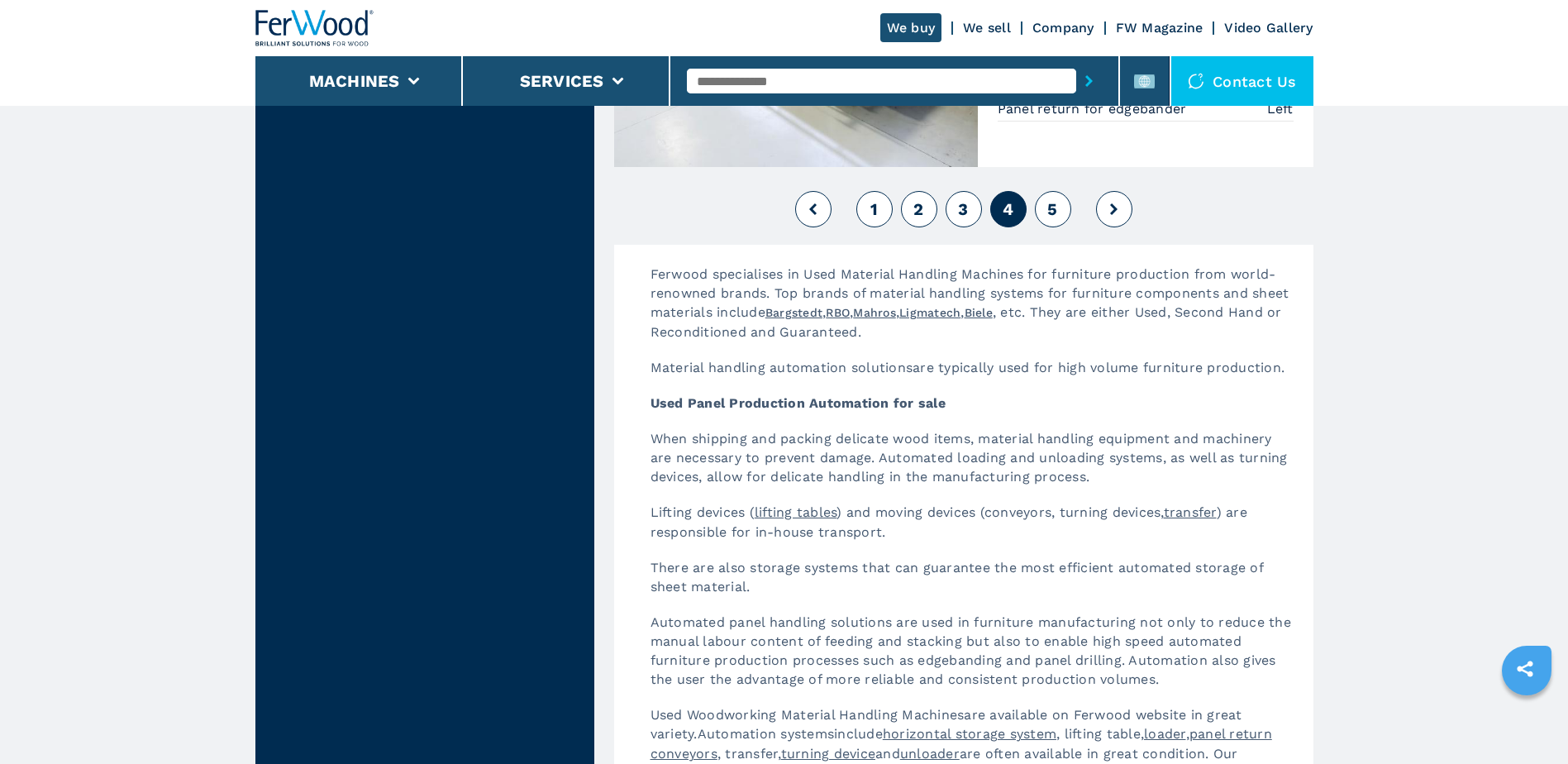
scroll to position [3969, 0]
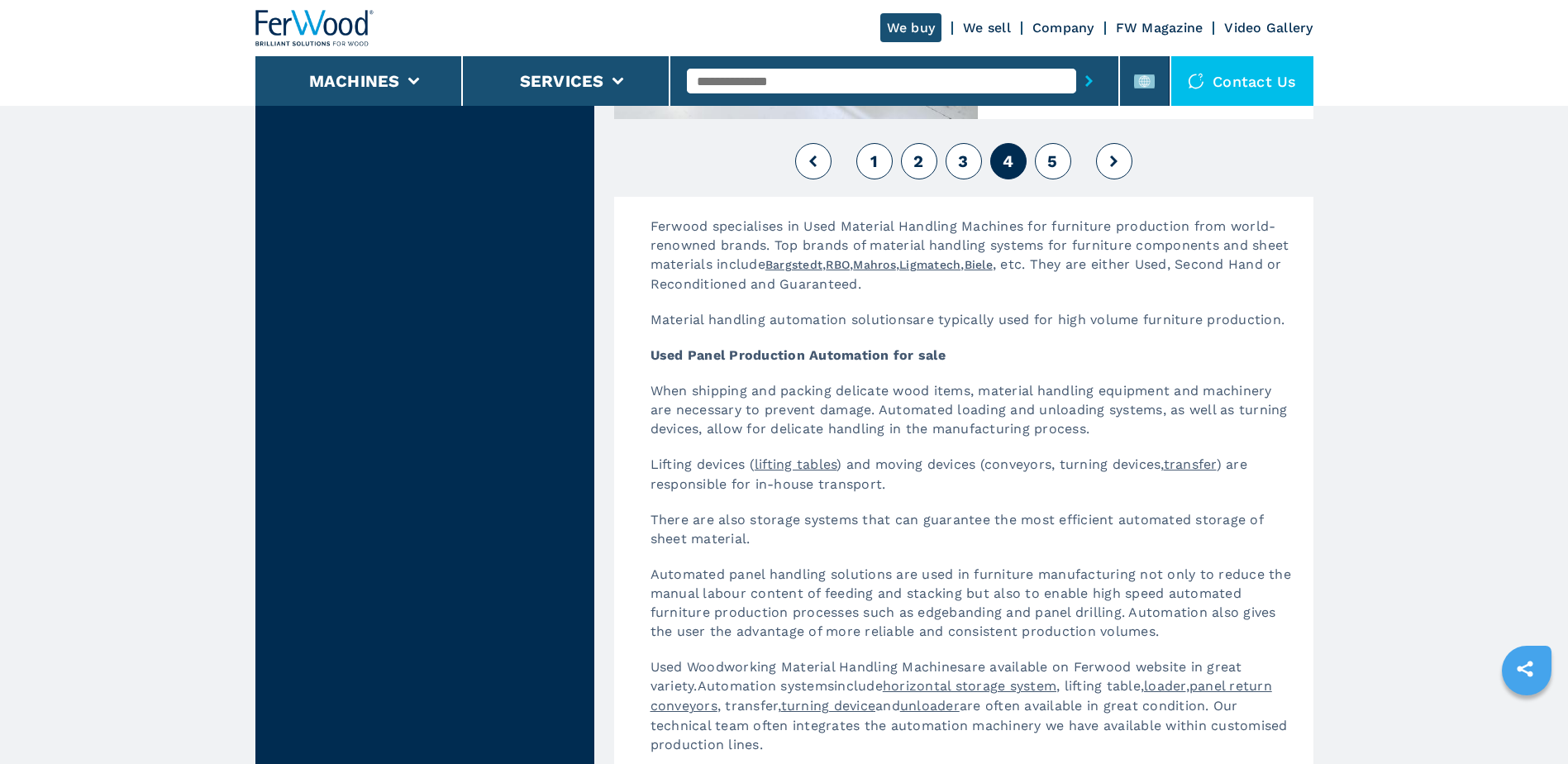
click at [1052, 168] on span "5" at bounding box center [1053, 160] width 10 height 20
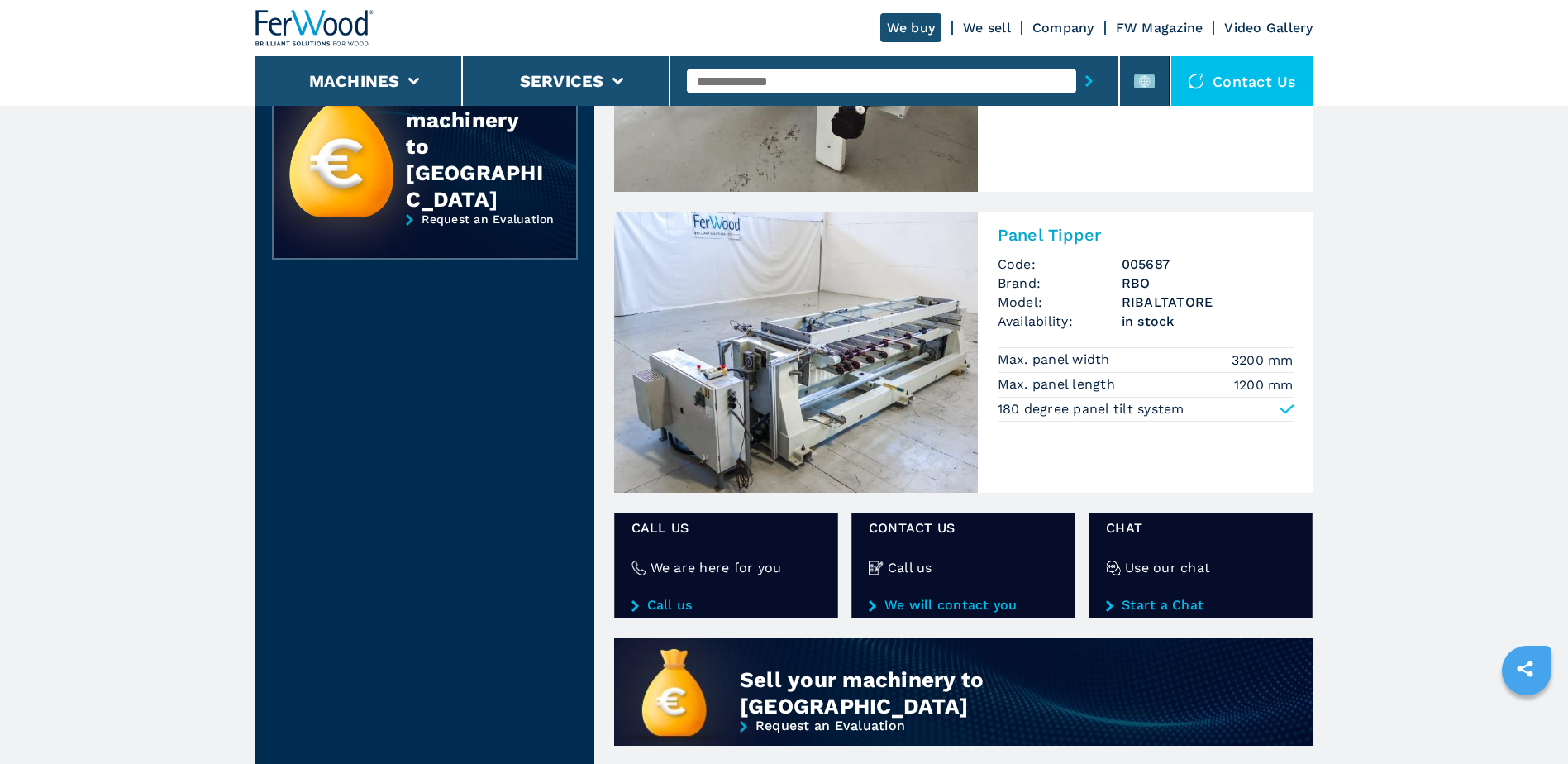
scroll to position [662, 0]
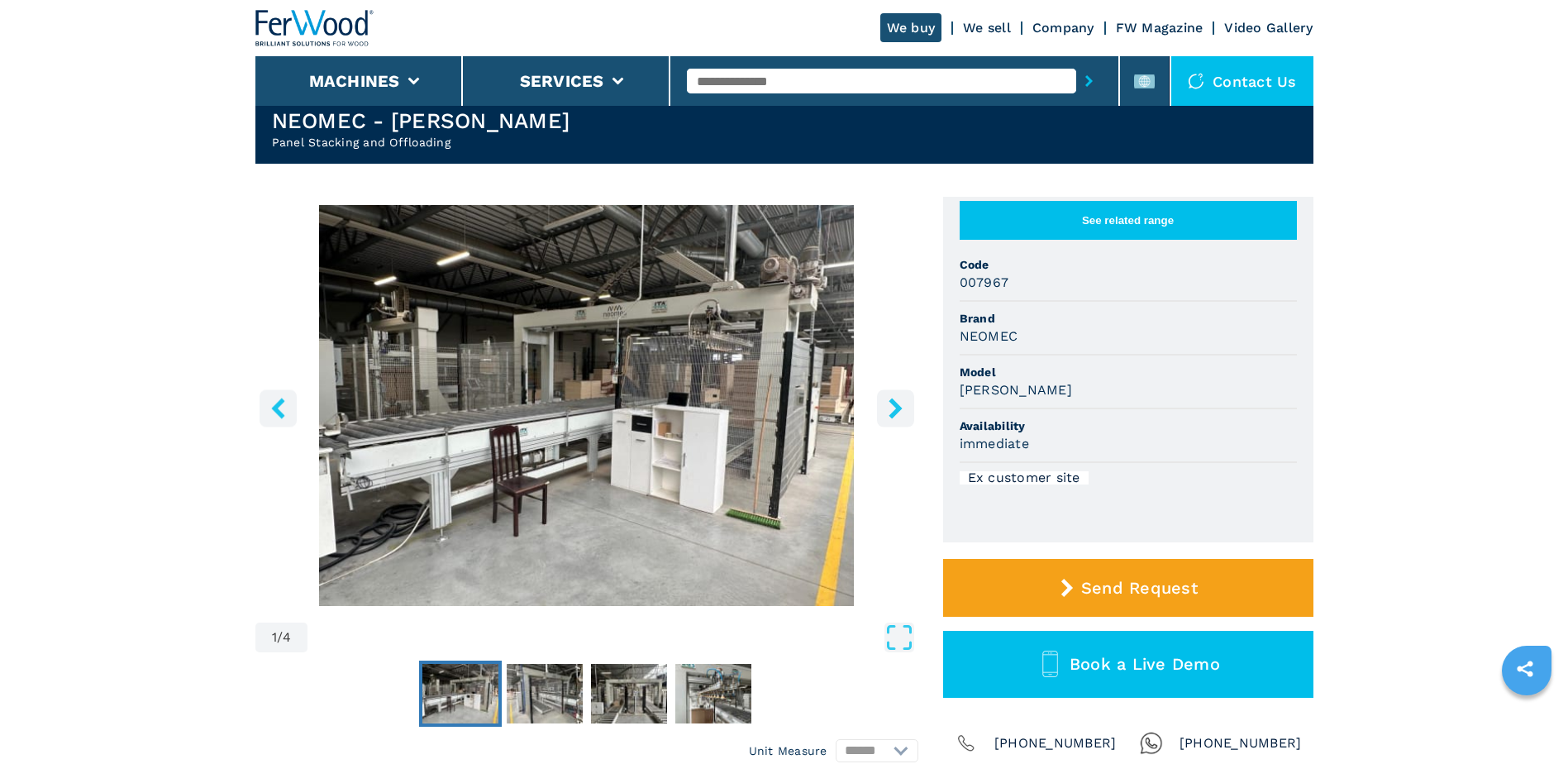
scroll to position [82, 0]
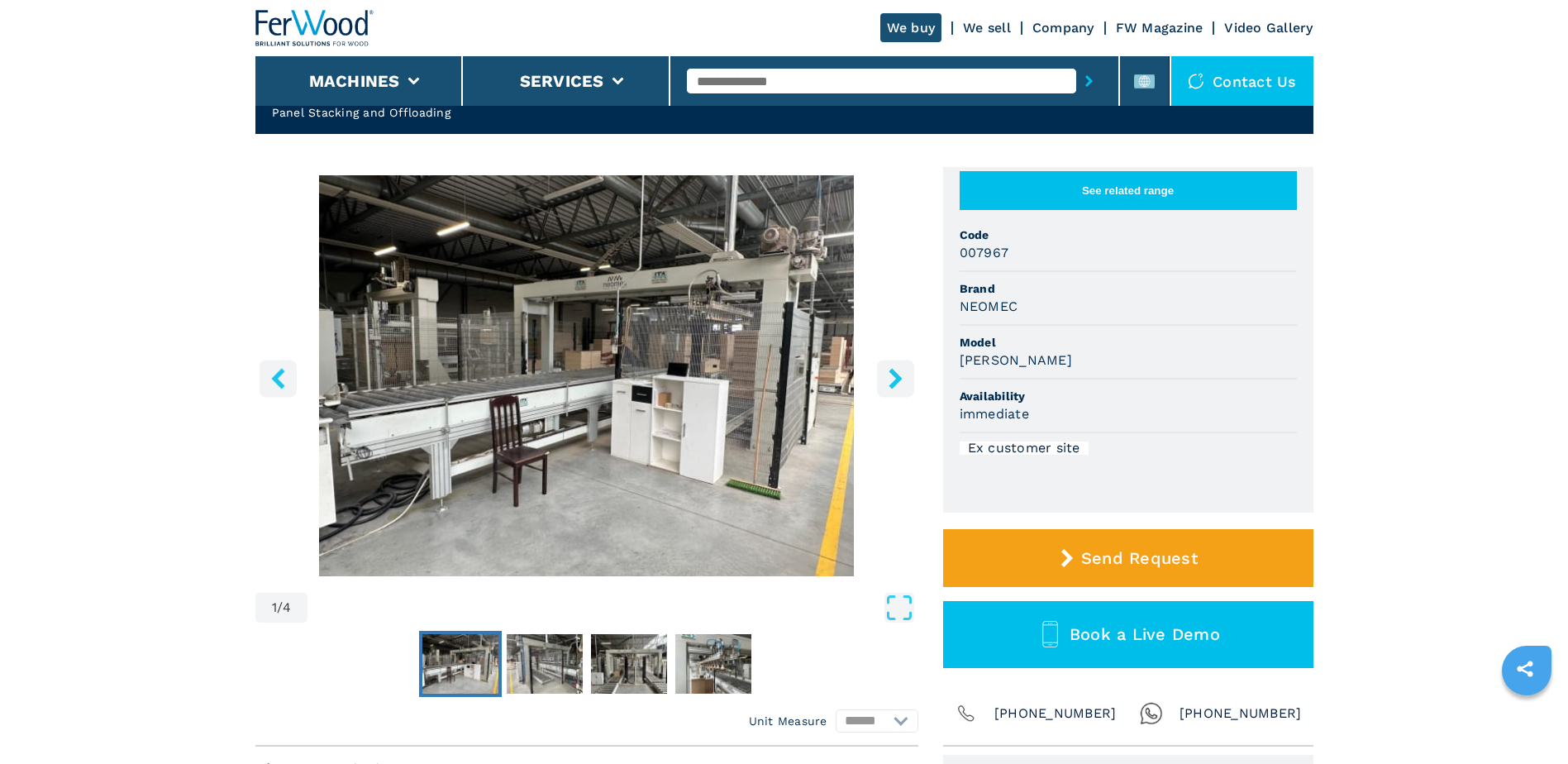
click at [896, 382] on icon "right-button" at bounding box center [895, 379] width 13 height 21
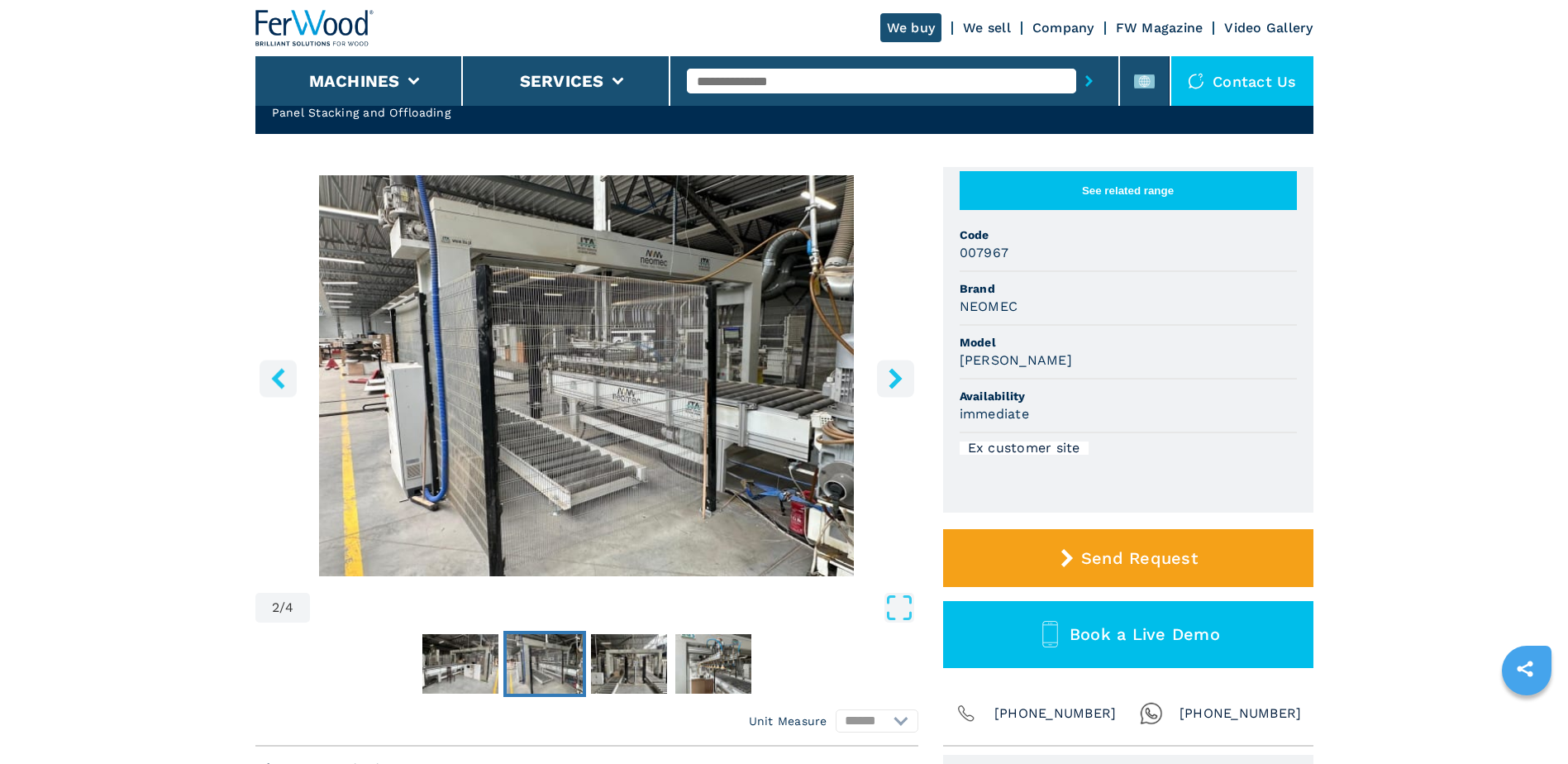
click at [896, 382] on icon "right-button" at bounding box center [895, 379] width 13 height 21
